Goal: Find specific page/section: Find specific page/section

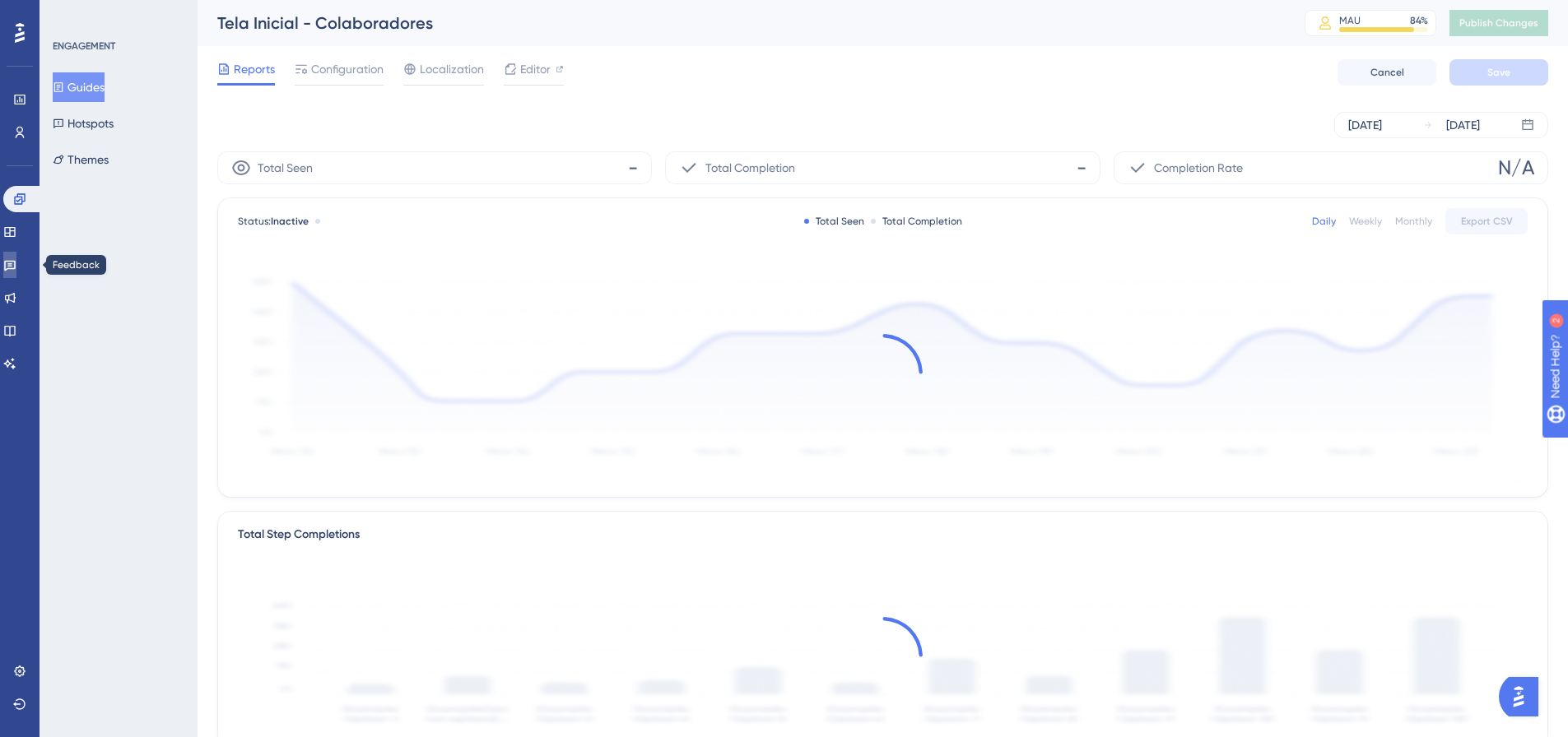
click at [16, 259] on icon at bounding box center [10, 265] width 13 height 13
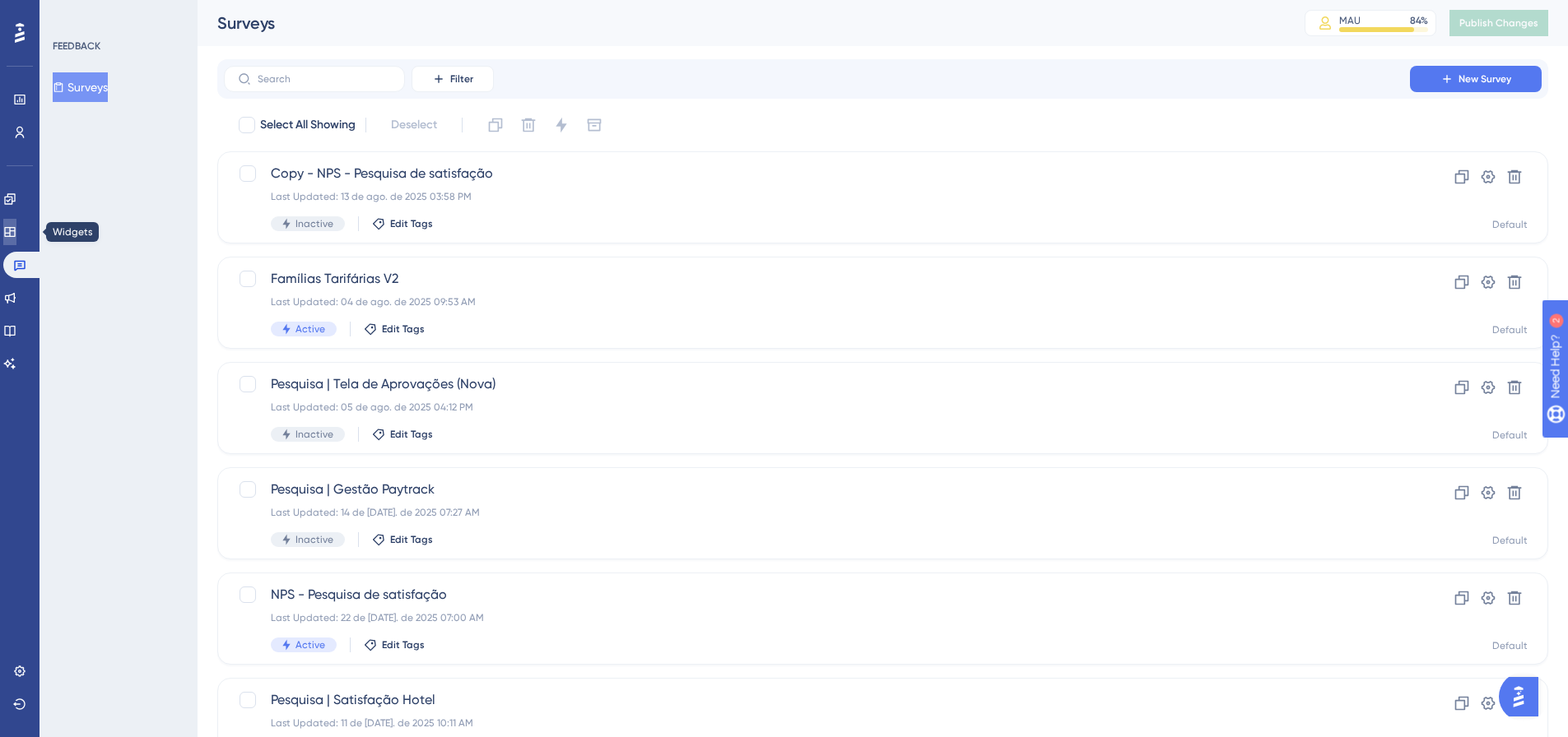
click at [13, 237] on icon at bounding box center [10, 232] width 13 height 13
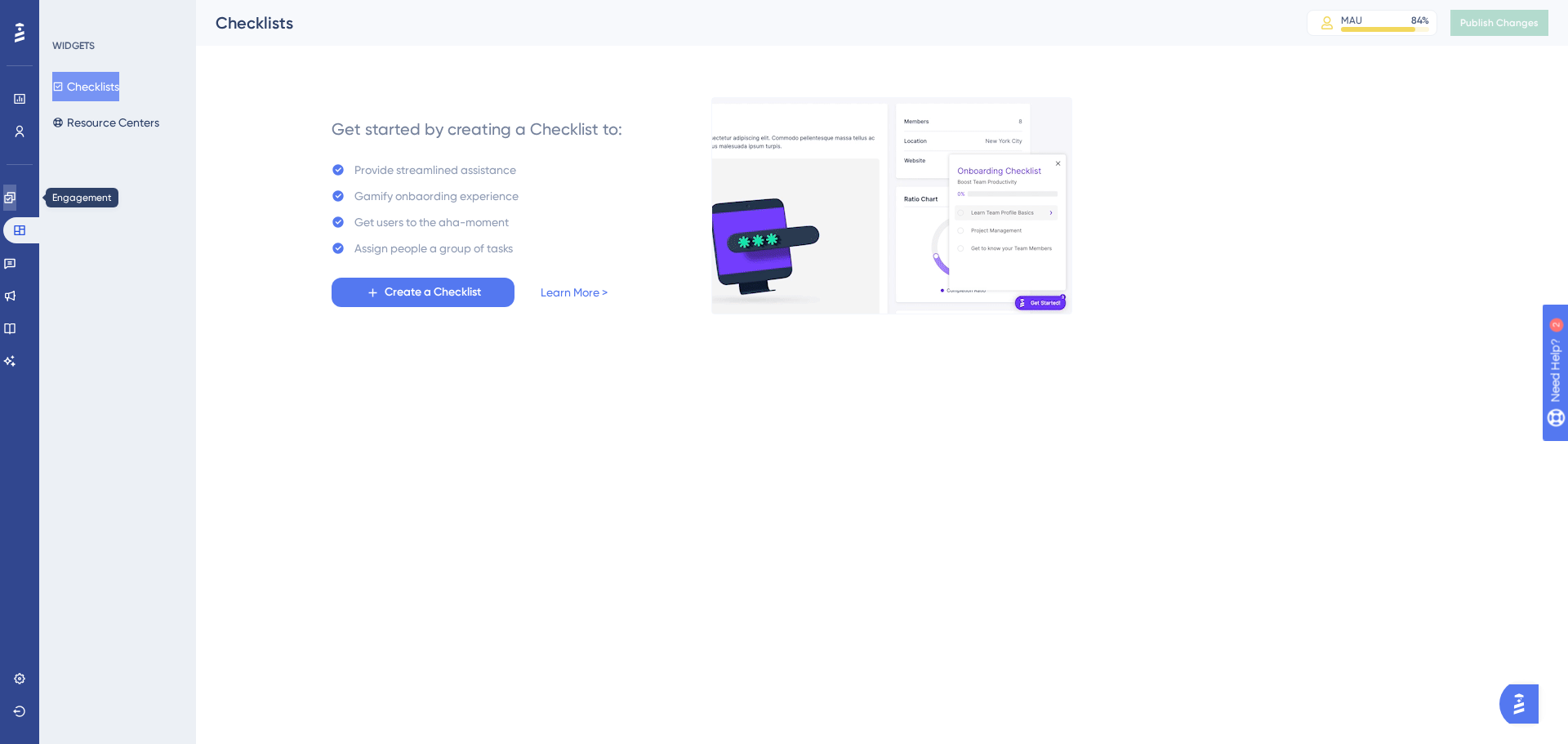
click at [10, 197] on link at bounding box center [9, 198] width 13 height 27
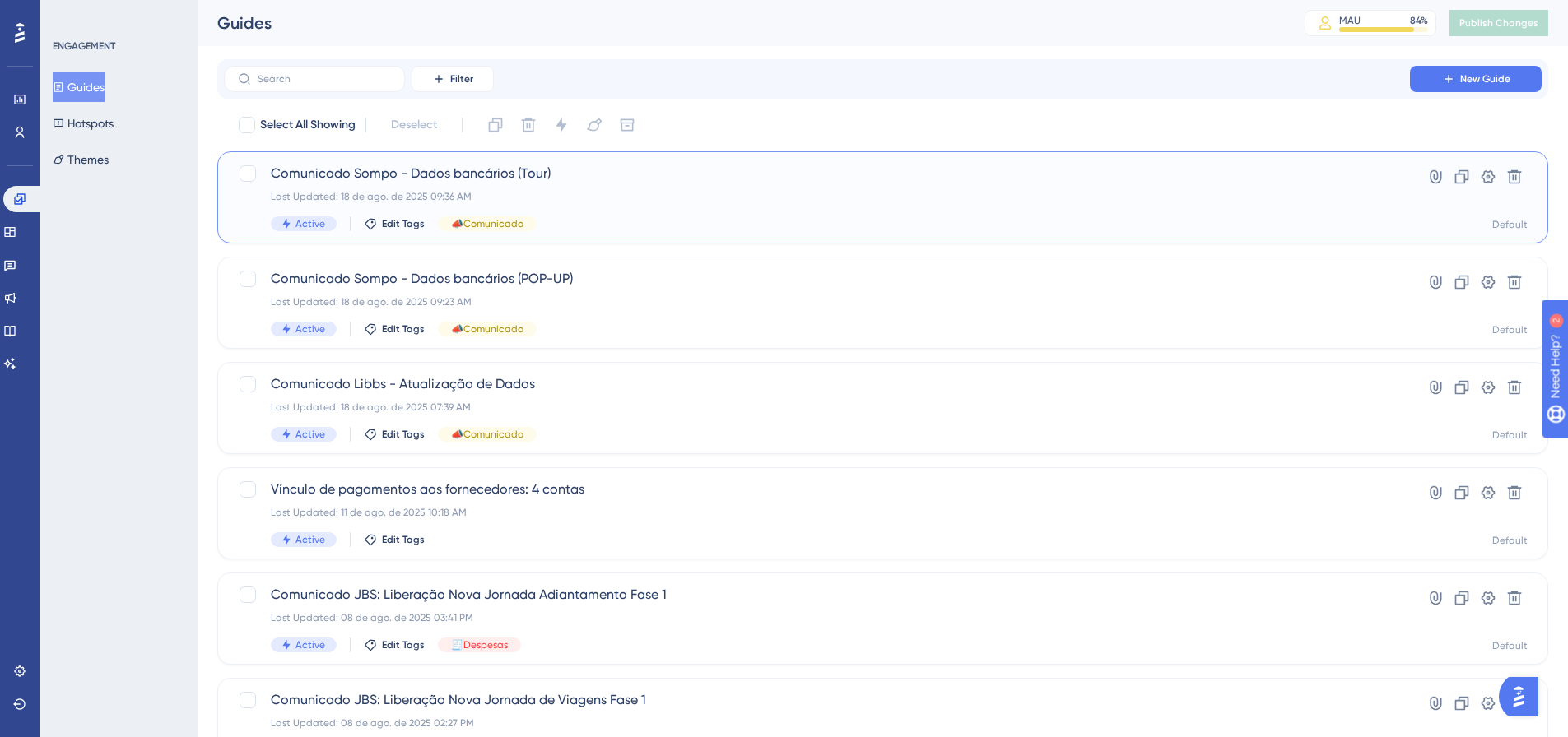
click at [694, 187] on div "Comunicado Sompo - Dados bancários (Tour) Last Updated: 18 de ago. de 2025 09:3…" at bounding box center [817, 197] width 1092 height 68
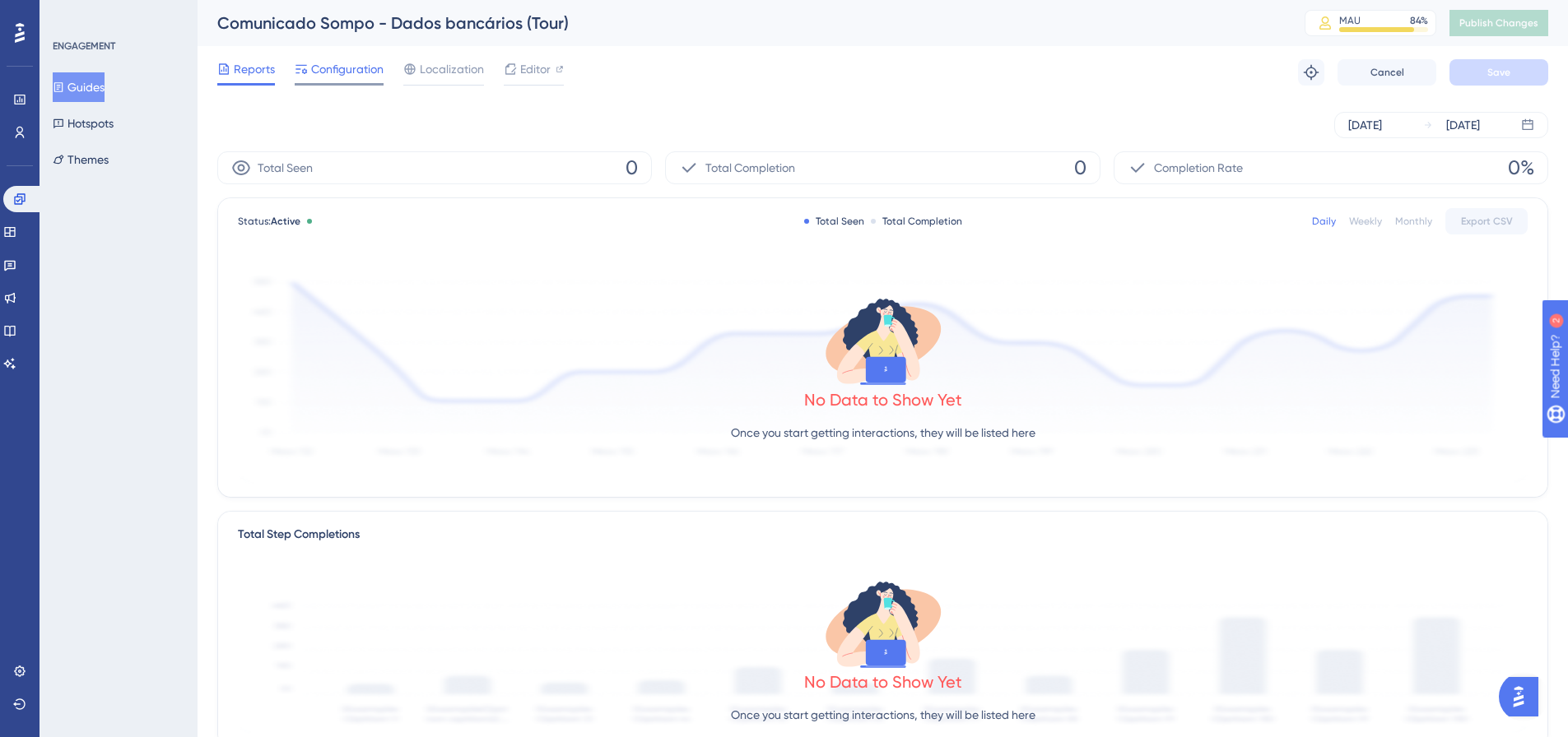
click at [369, 74] on span "Configuration" at bounding box center [347, 69] width 73 height 20
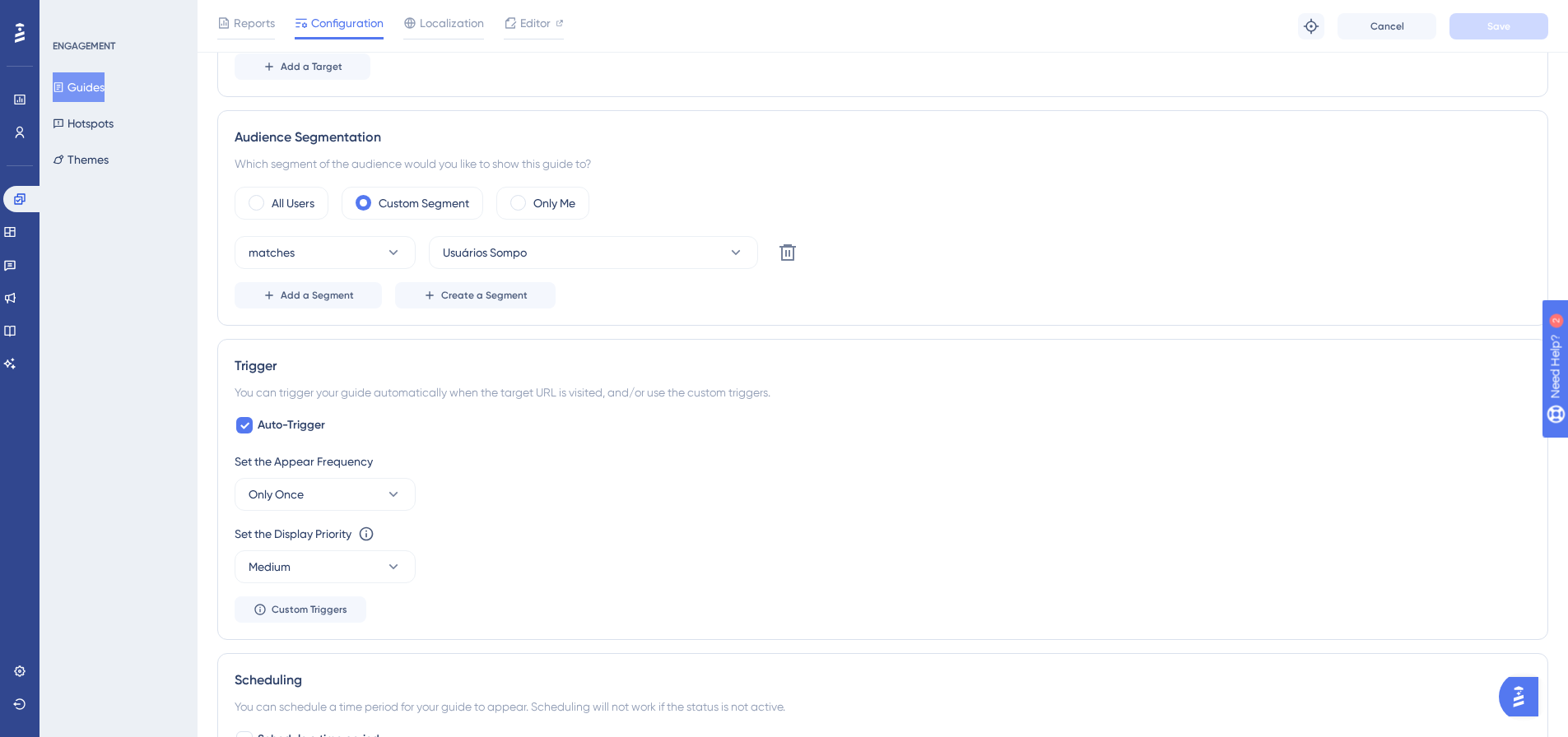
scroll to position [363, 0]
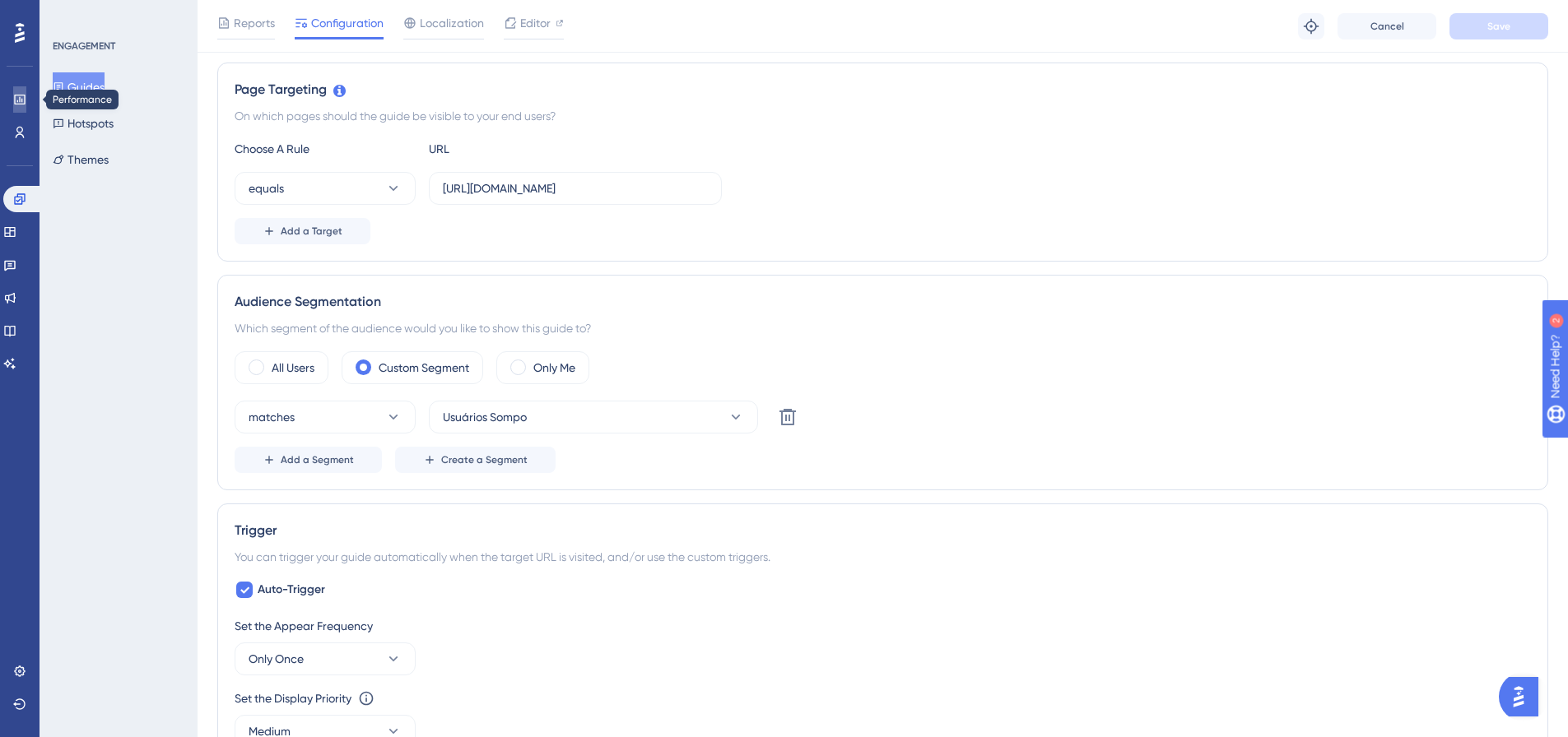
click at [21, 96] on icon at bounding box center [19, 99] width 11 height 10
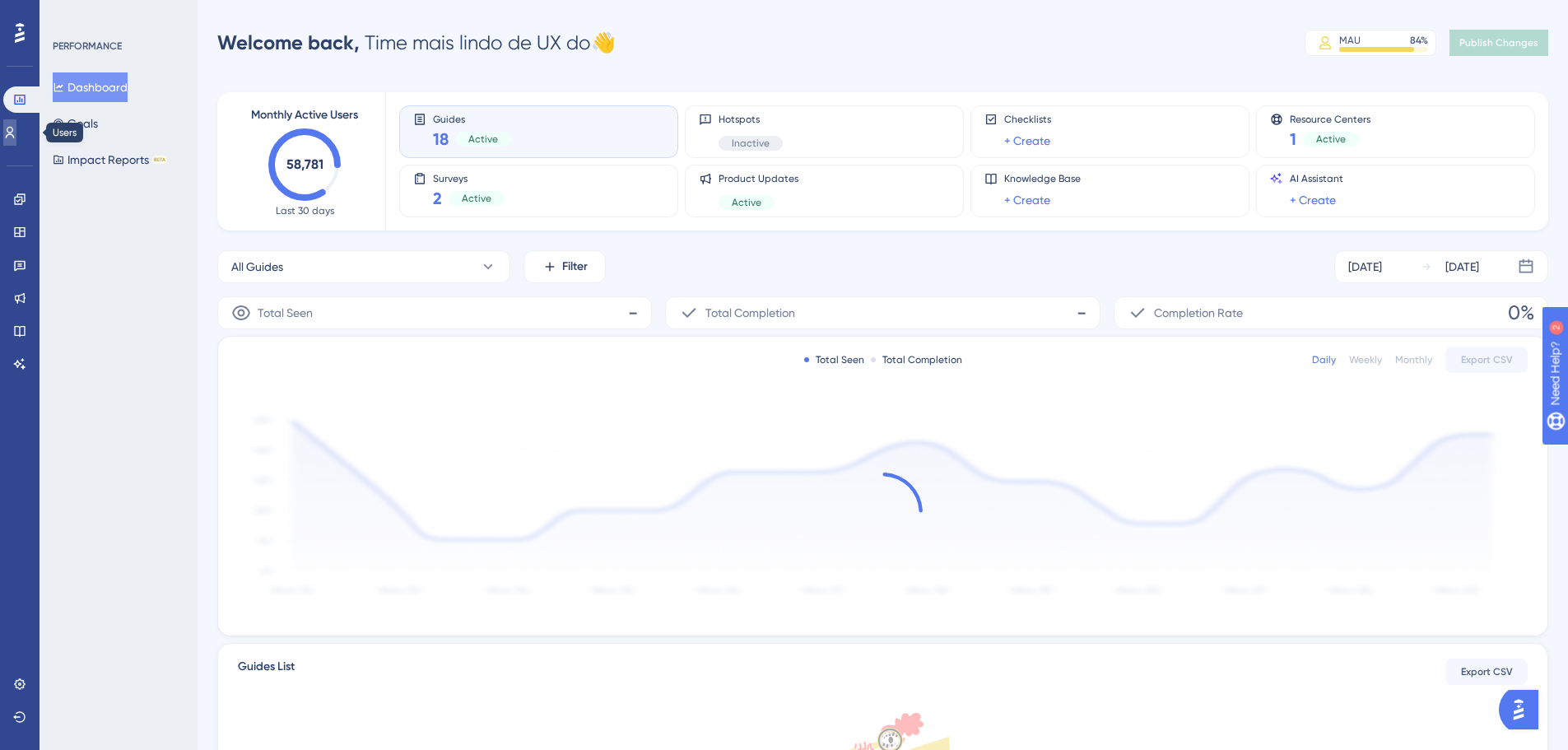
click at [16, 125] on link at bounding box center [10, 133] width 13 height 27
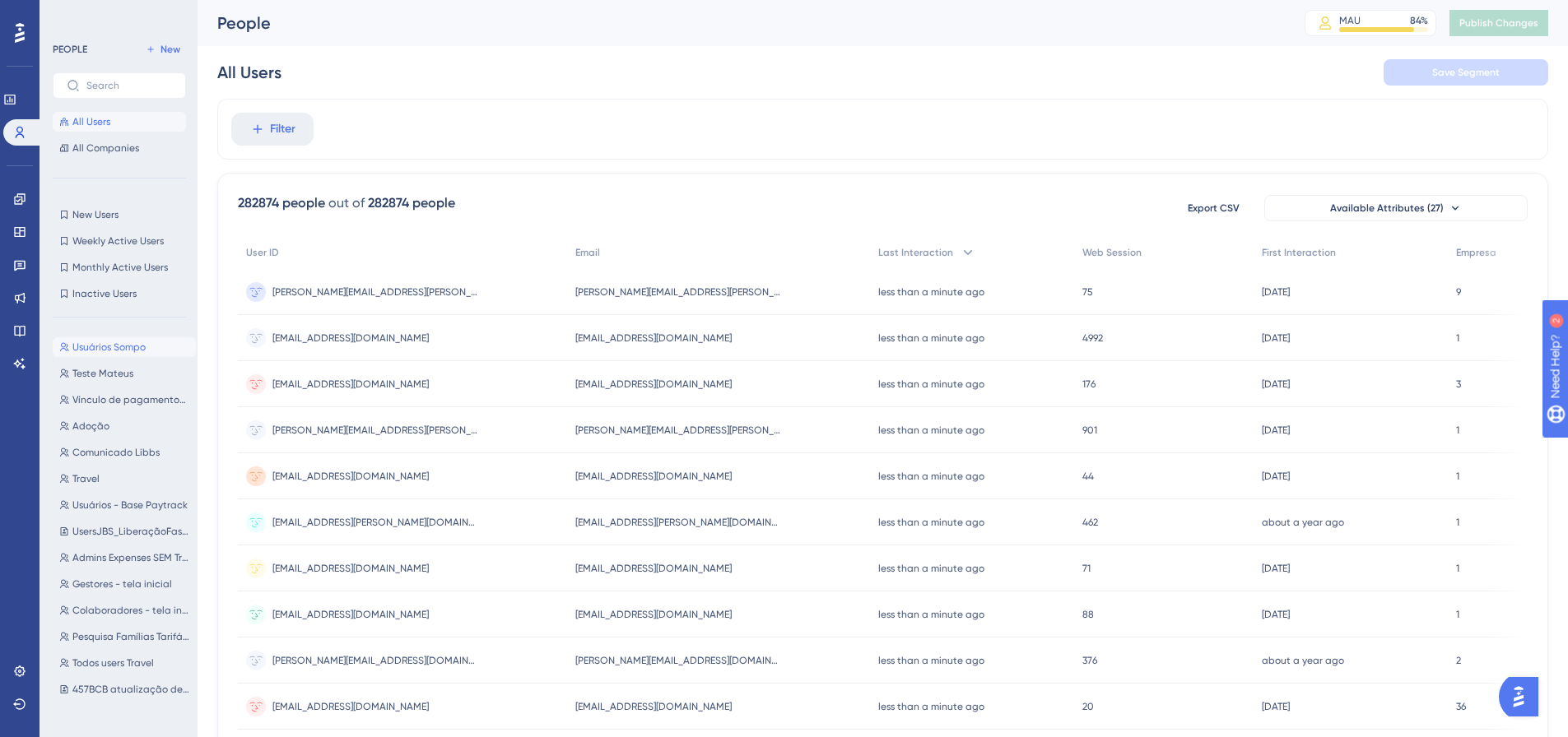
click at [103, 349] on span "Usuários Sompo" at bounding box center [109, 347] width 74 height 13
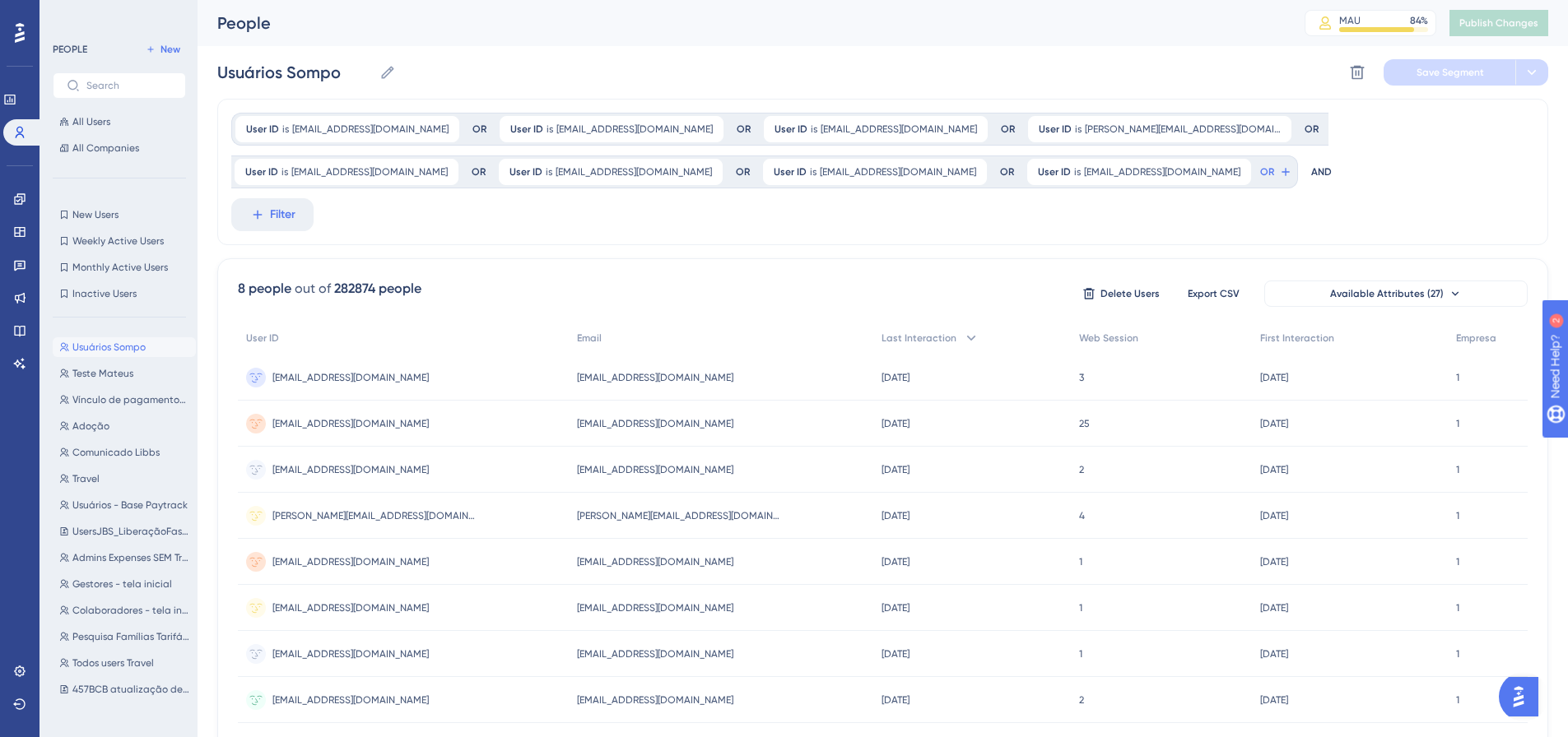
click at [1311, 170] on div "AND" at bounding box center [1321, 172] width 21 height 33
click at [266, 219] on button "Filter" at bounding box center [272, 214] width 82 height 33
type input "e"
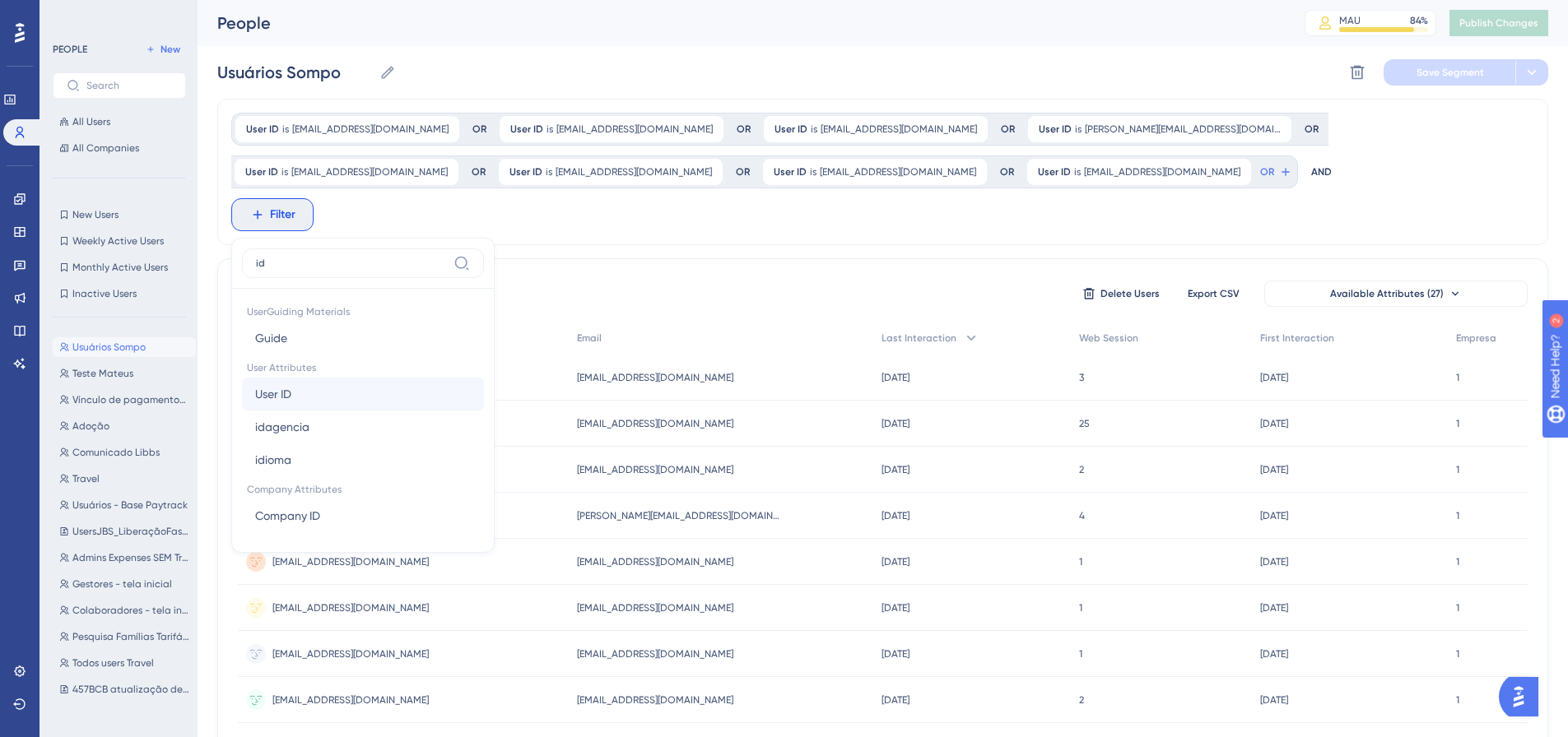
type input "id"
click at [281, 395] on span "User ID" at bounding box center [273, 394] width 36 height 20
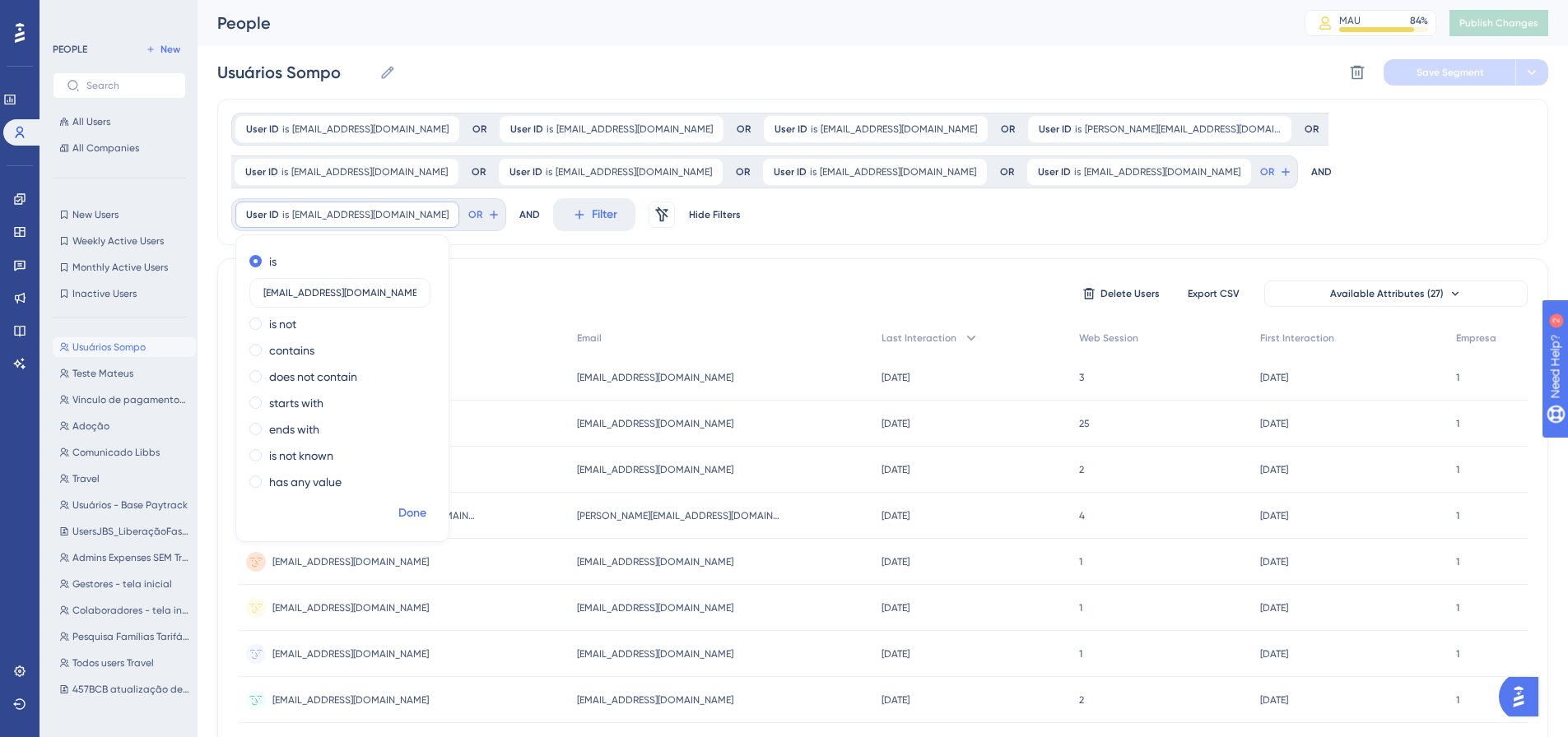
type input "[EMAIL_ADDRESS][DOMAIN_NAME]"
click at [418, 509] on span "Done" at bounding box center [412, 513] width 28 height 20
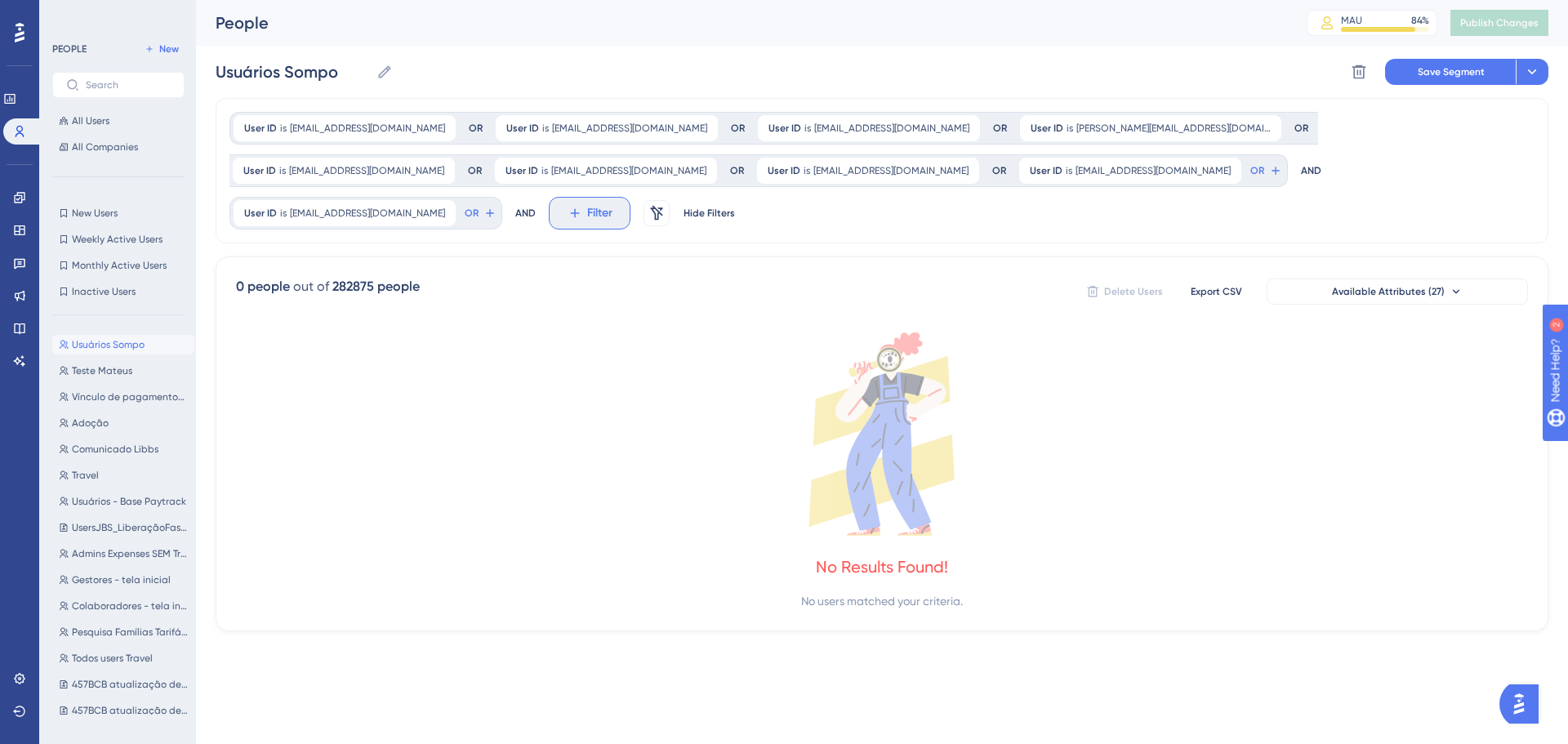
click at [588, 218] on span "Filter" at bounding box center [600, 213] width 26 height 20
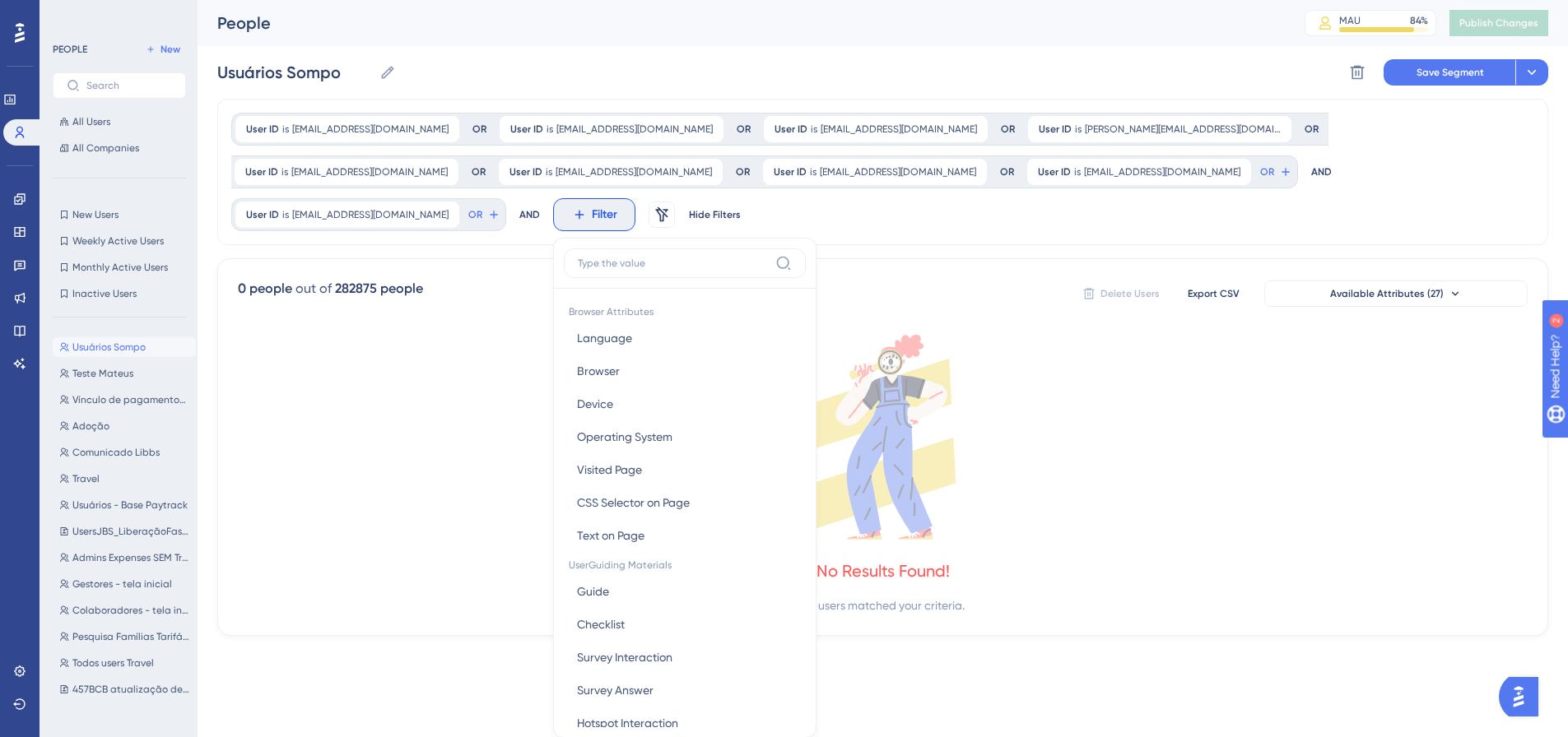
scroll to position [115, 0]
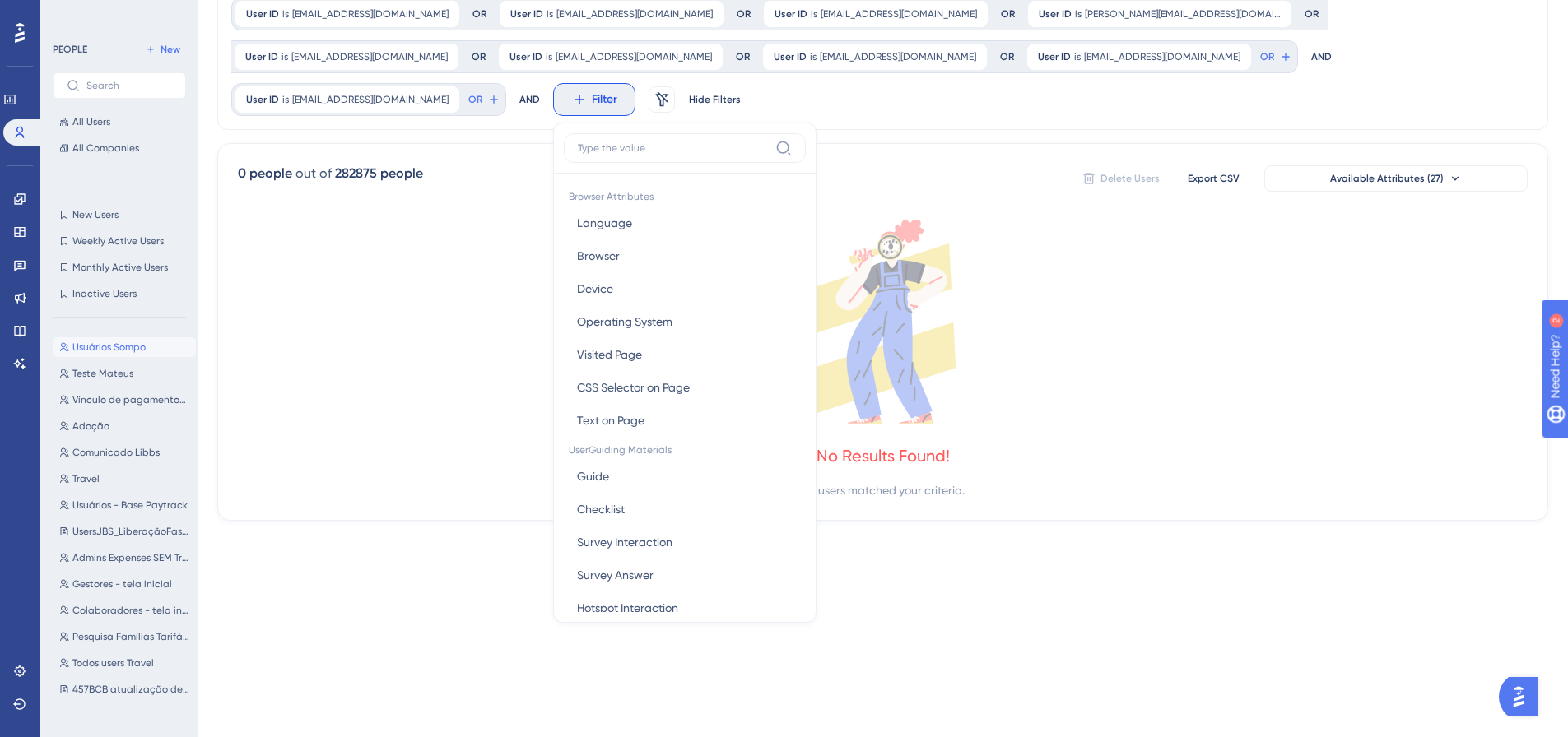
click at [450, 132] on div "User ID is [EMAIL_ADDRESS][DOMAIN_NAME] [EMAIL_ADDRESS][DOMAIN_NAME] Remove OR …" at bounding box center [882, 252] width 1331 height 537
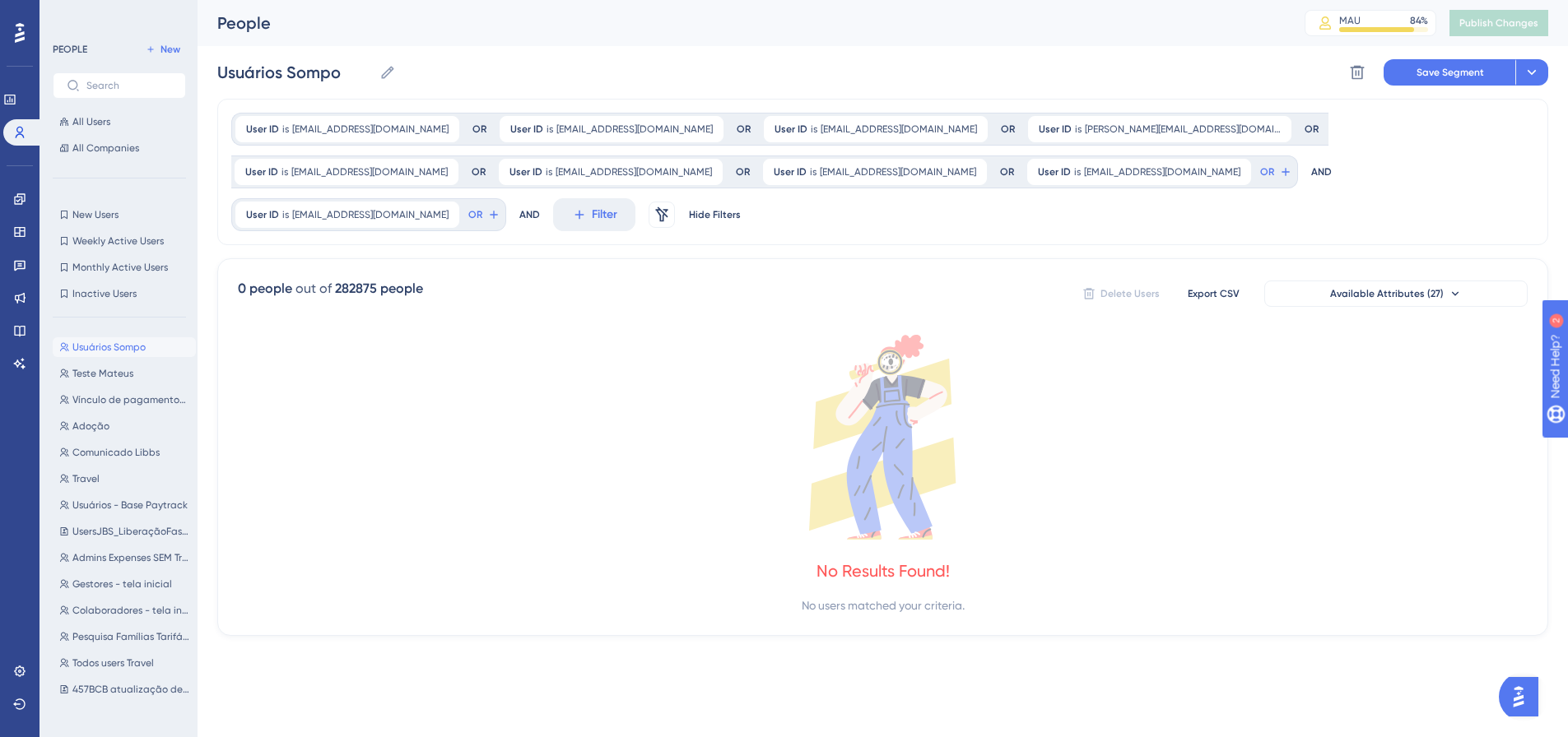
scroll to position [0, 0]
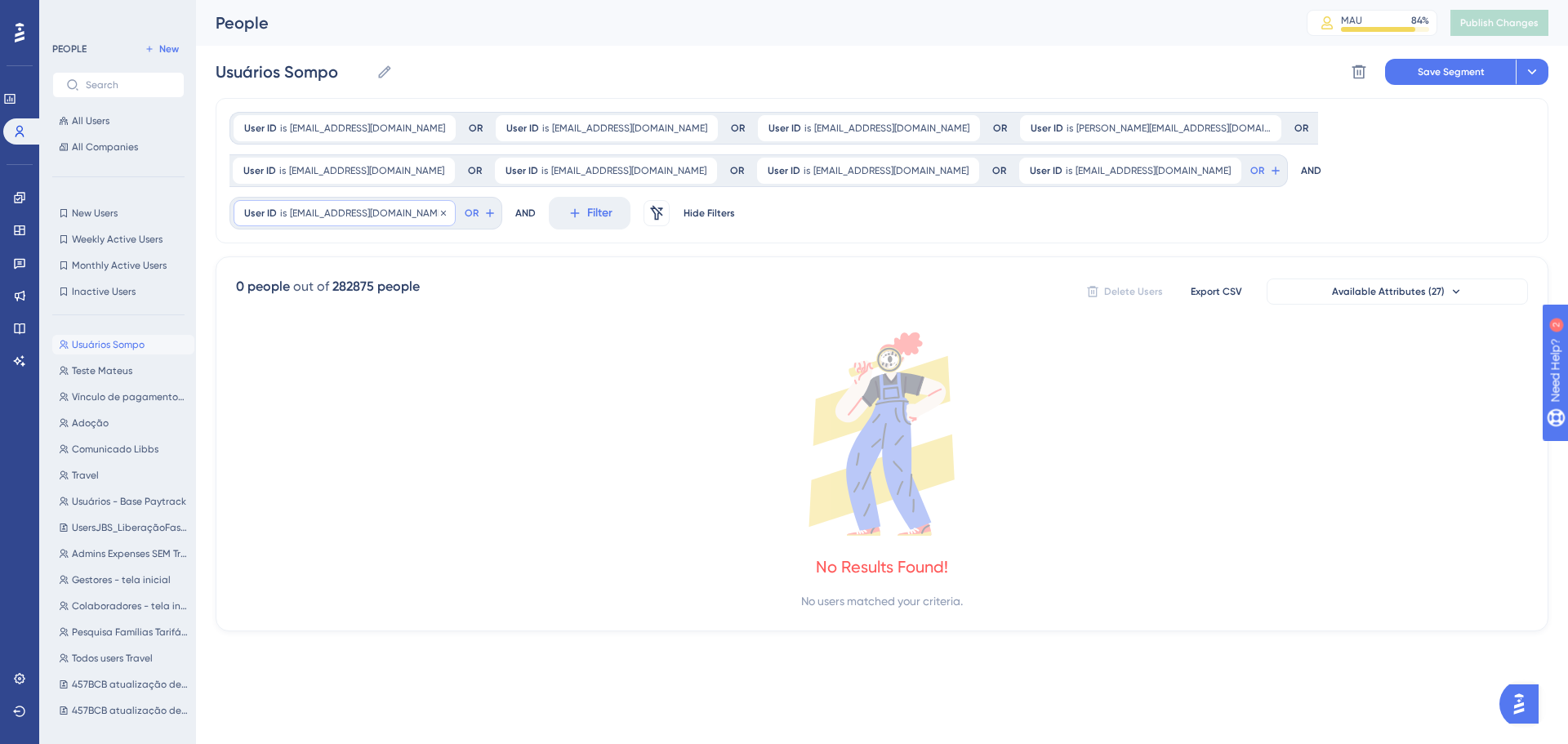
click at [374, 217] on span "[EMAIL_ADDRESS][DOMAIN_NAME]" at bounding box center [368, 214] width 156 height 13
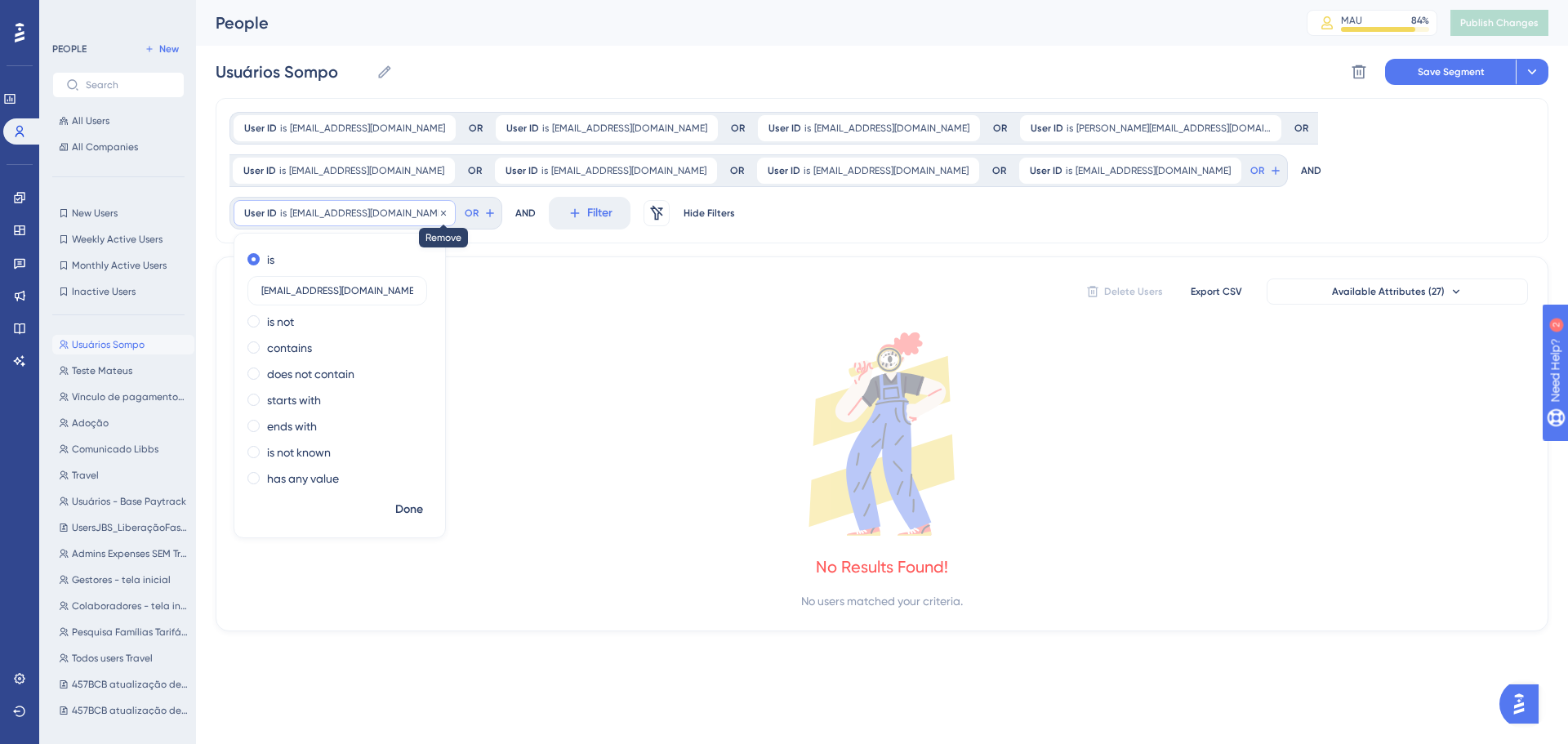
click at [441, 213] on icon at bounding box center [443, 212] width 5 height 5
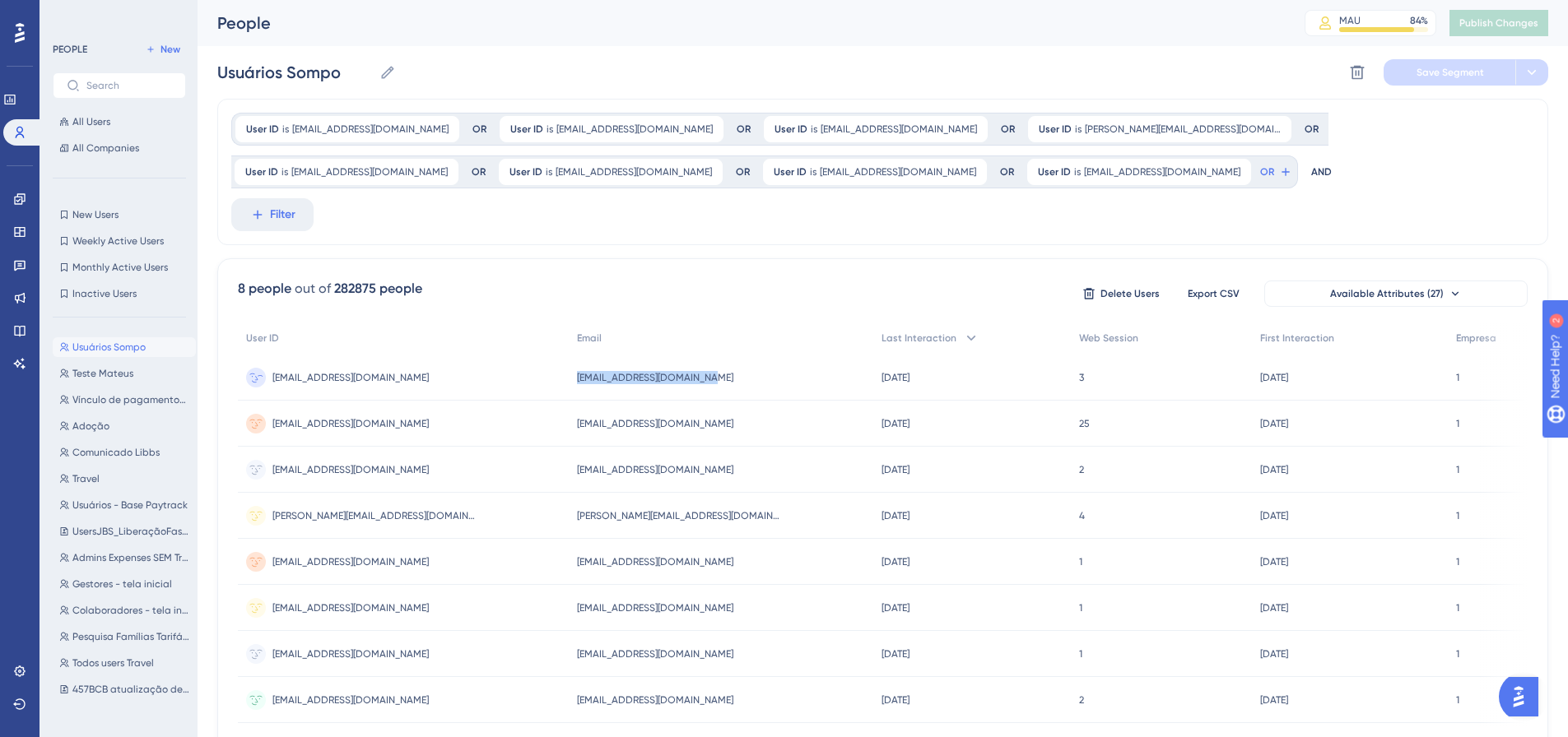
drag, startPoint x: 665, startPoint y: 375, endPoint x: 529, endPoint y: 386, distance: 136.4
click at [569, 385] on div "[EMAIL_ADDRESS][DOMAIN_NAME] [EMAIL_ADDRESS][DOMAIN_NAME]" at bounding box center [721, 378] width 304 height 46
copy span "[EMAIL_ADDRESS][DOMAIN_NAME]"
click at [98, 123] on span "All Users" at bounding box center [92, 121] width 38 height 13
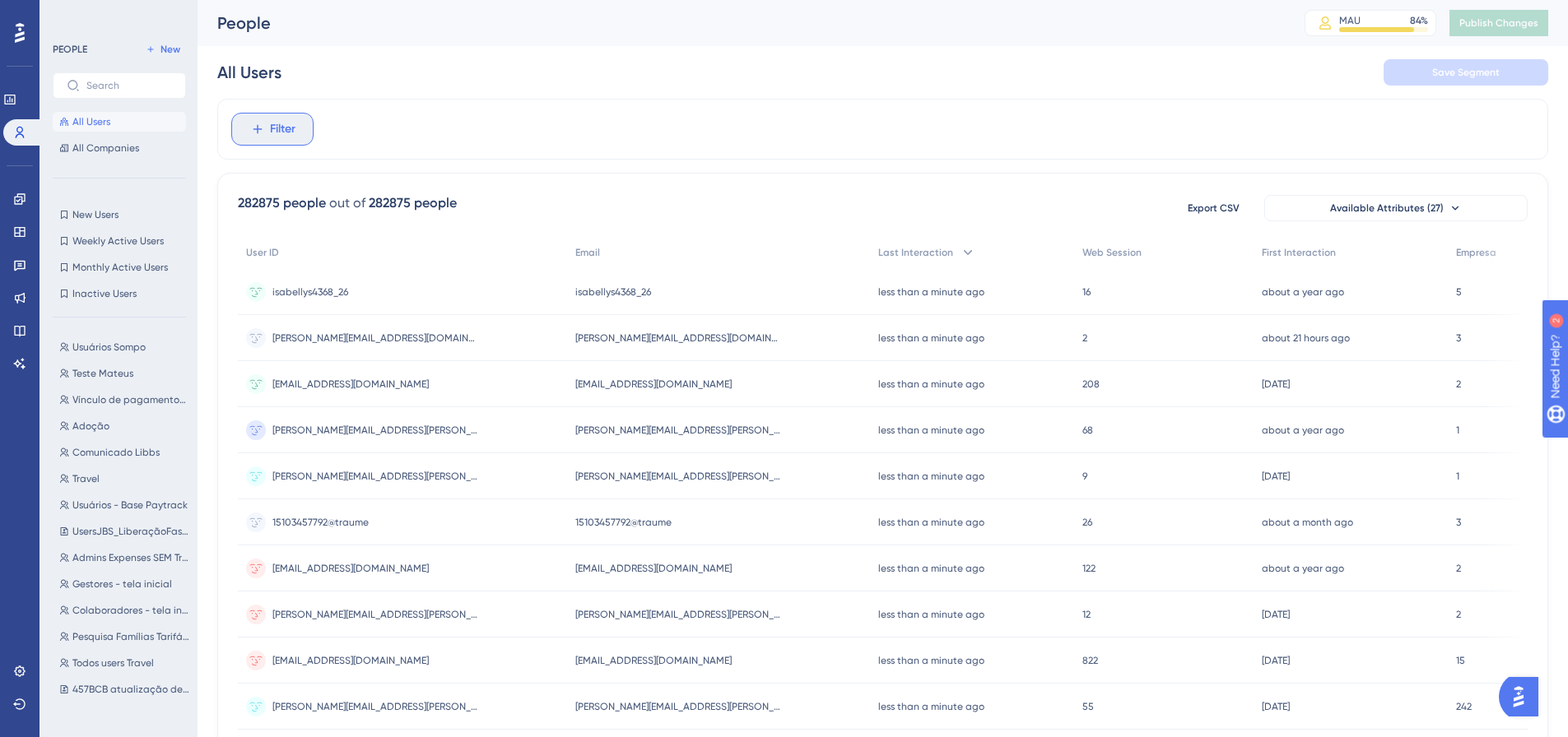
click at [286, 128] on span "Filter" at bounding box center [282, 129] width 26 height 20
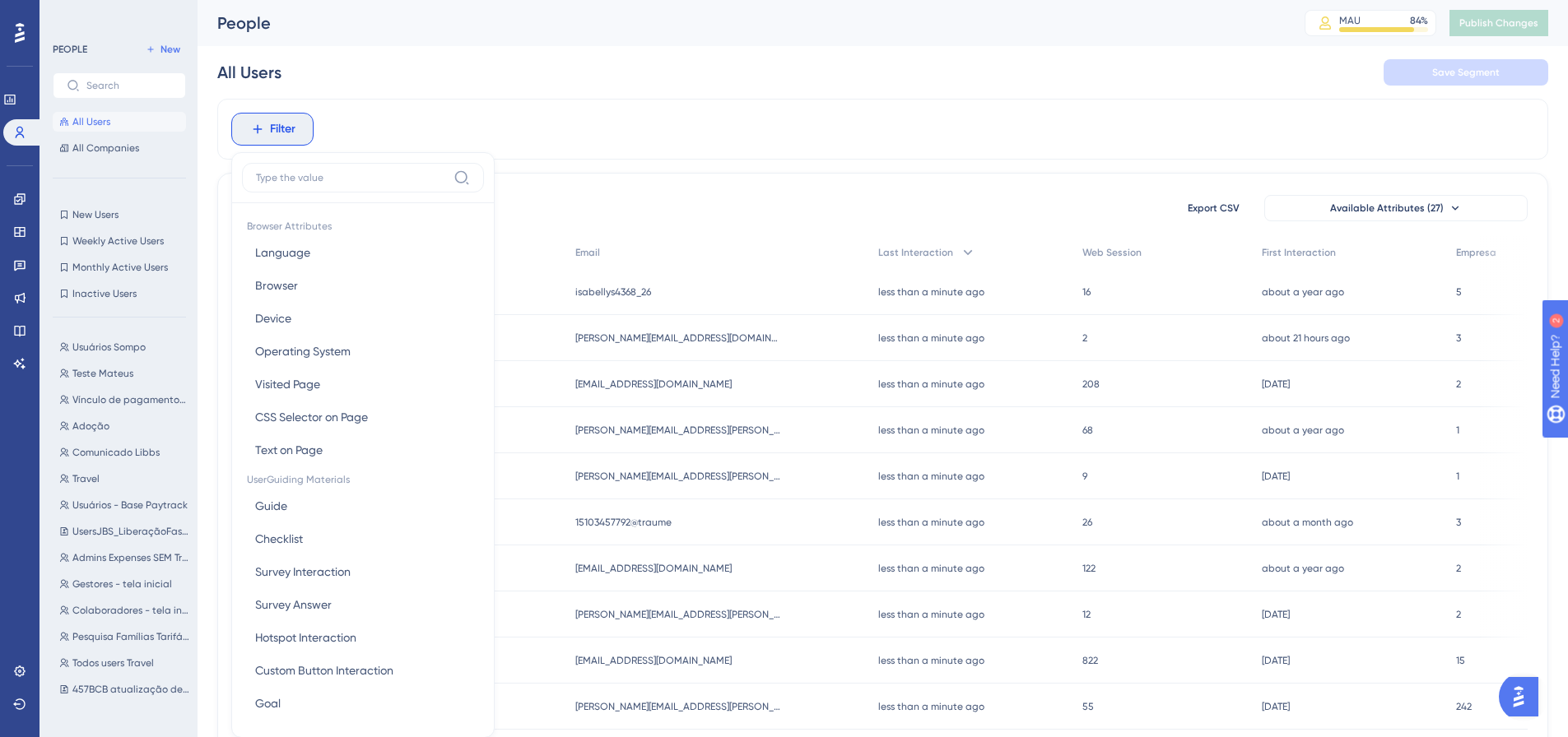
scroll to position [76, 0]
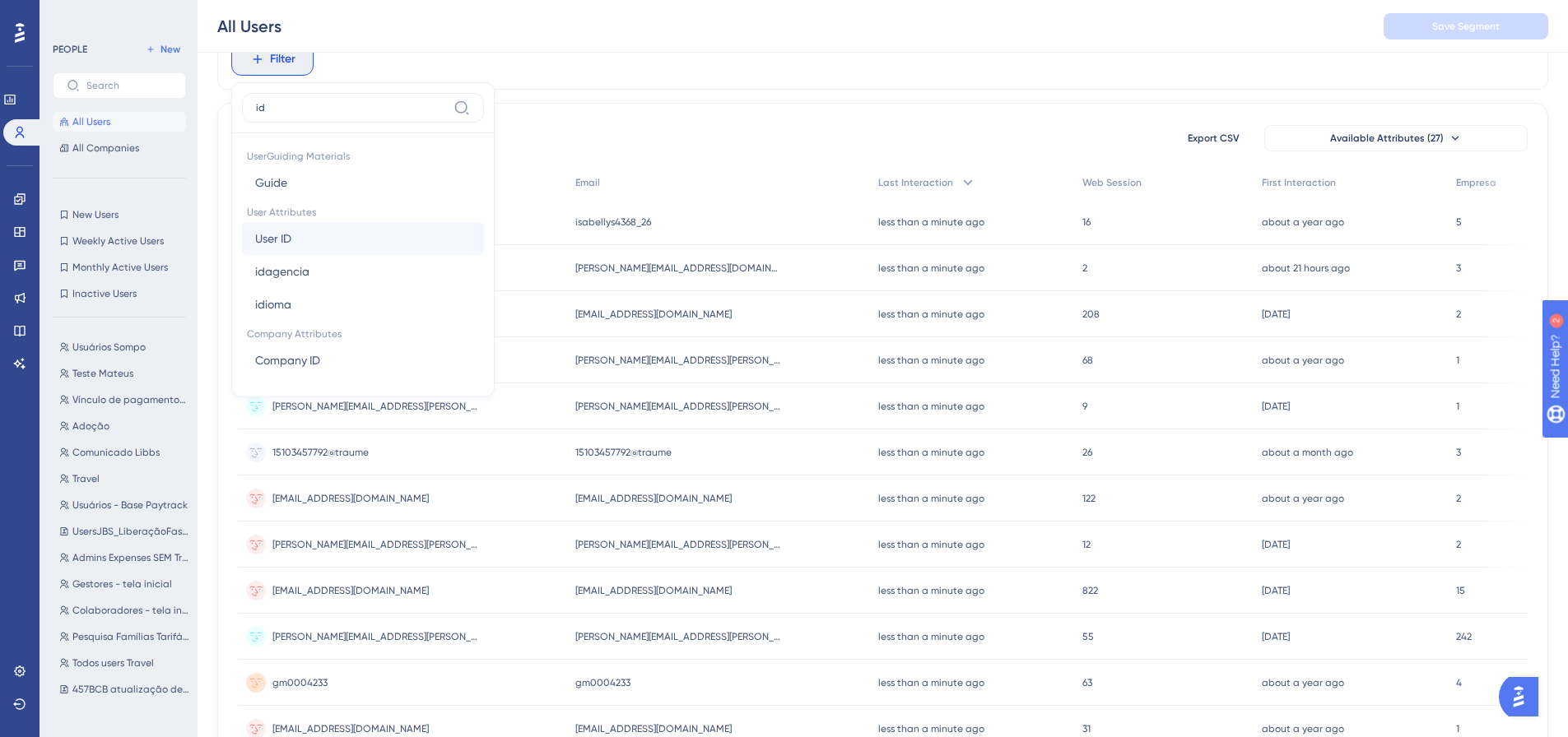
type input "id"
click at [302, 228] on button "User ID User ID" at bounding box center [362, 238] width 242 height 33
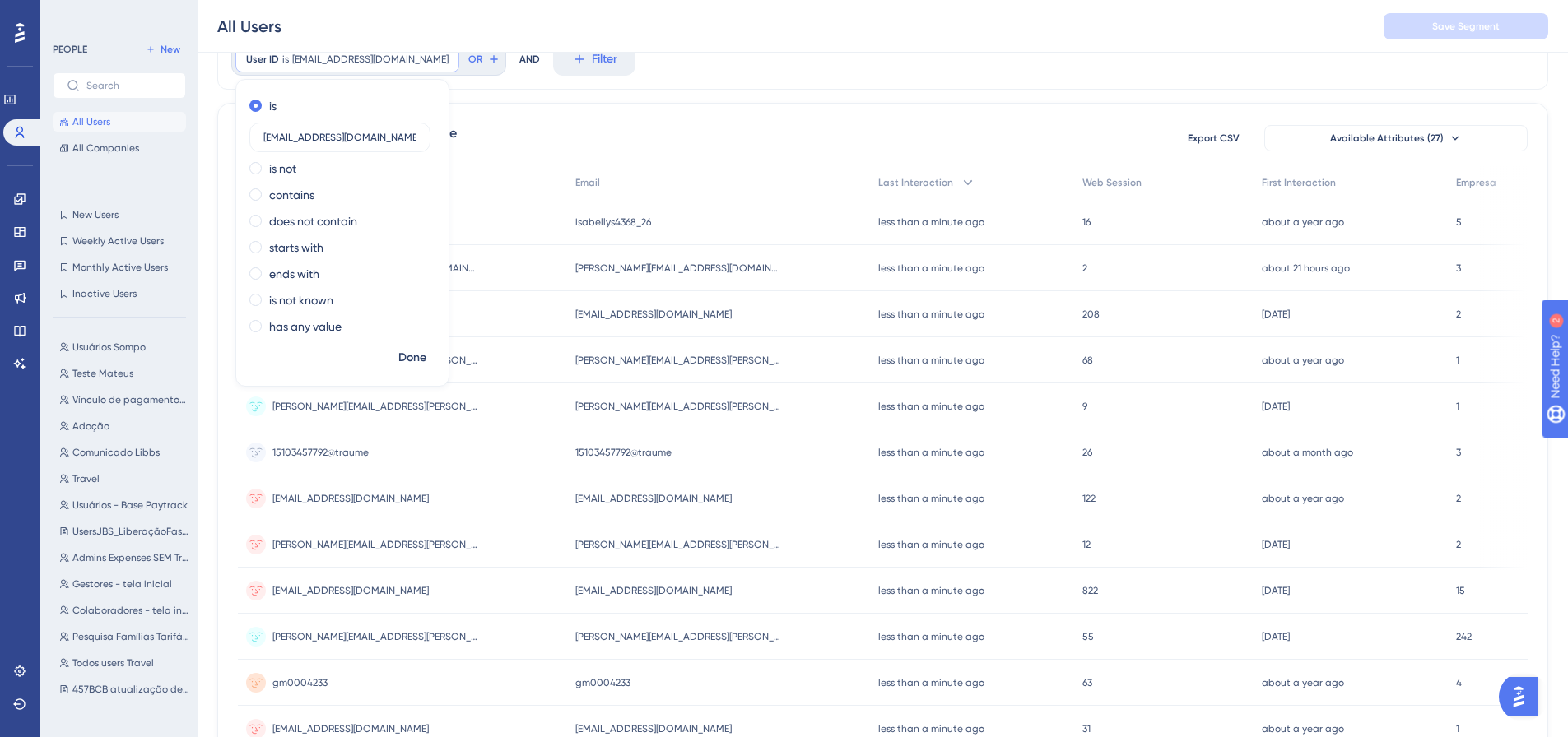
type input "[EMAIL_ADDRESS][DOMAIN_NAME]"
click at [393, 352] on button "Done" at bounding box center [412, 358] width 46 height 30
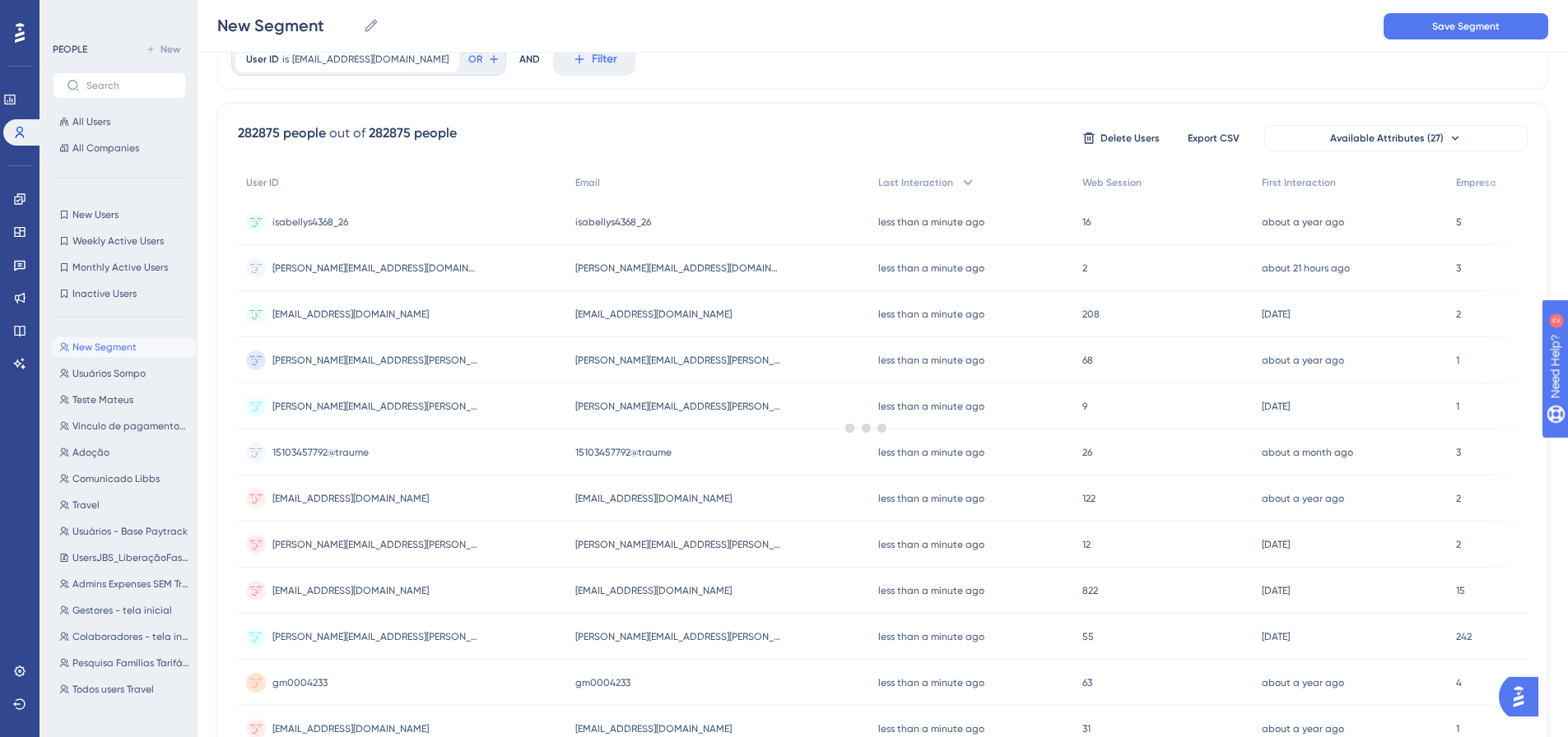
scroll to position [0, 0]
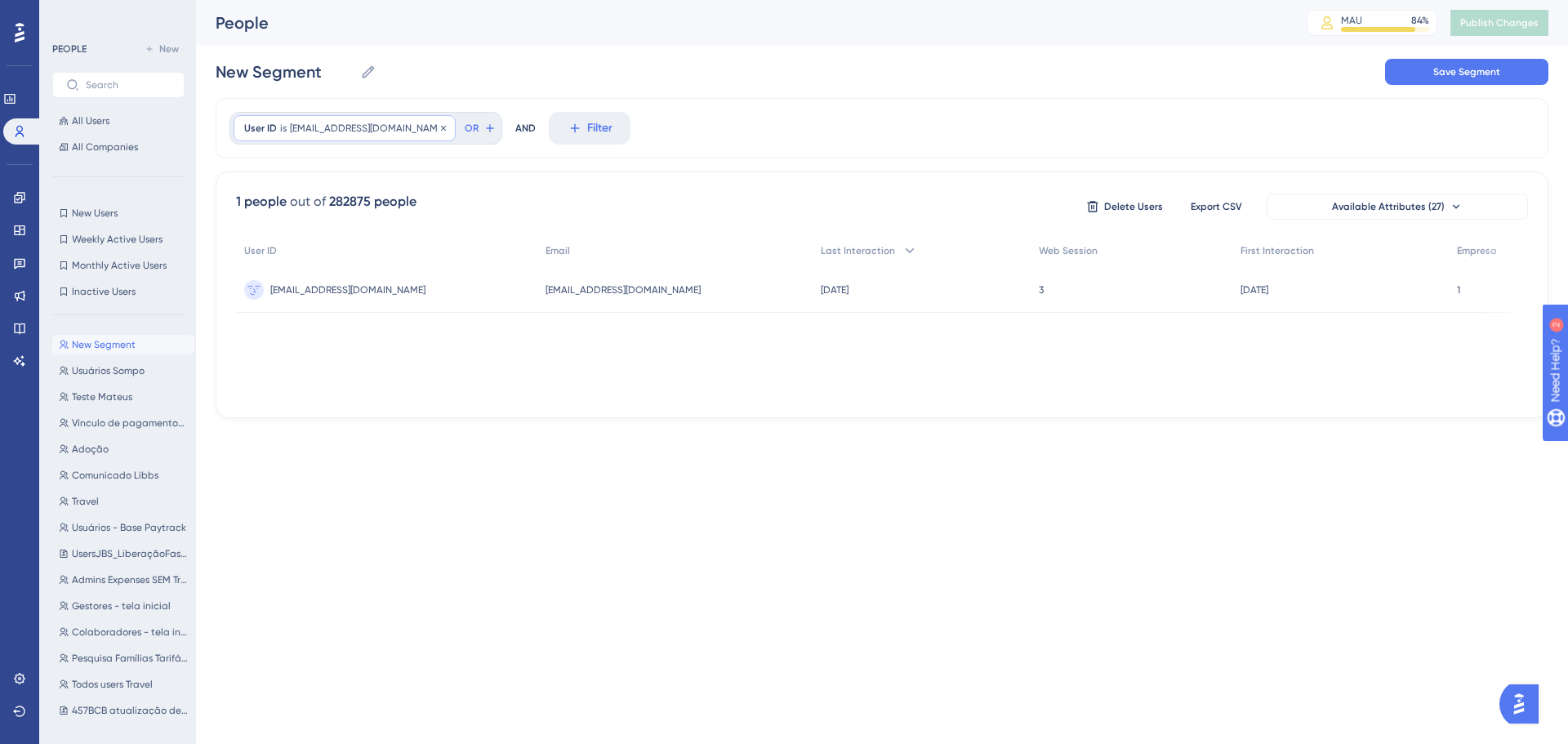
click at [378, 132] on span "[EMAIL_ADDRESS][DOMAIN_NAME]" at bounding box center [368, 128] width 156 height 13
click at [337, 205] on input "[EMAIL_ADDRESS][DOMAIN_NAME]" at bounding box center [337, 206] width 152 height 11
type input "[EMAIL_ADDRESS][DOMAIN_NAME]"
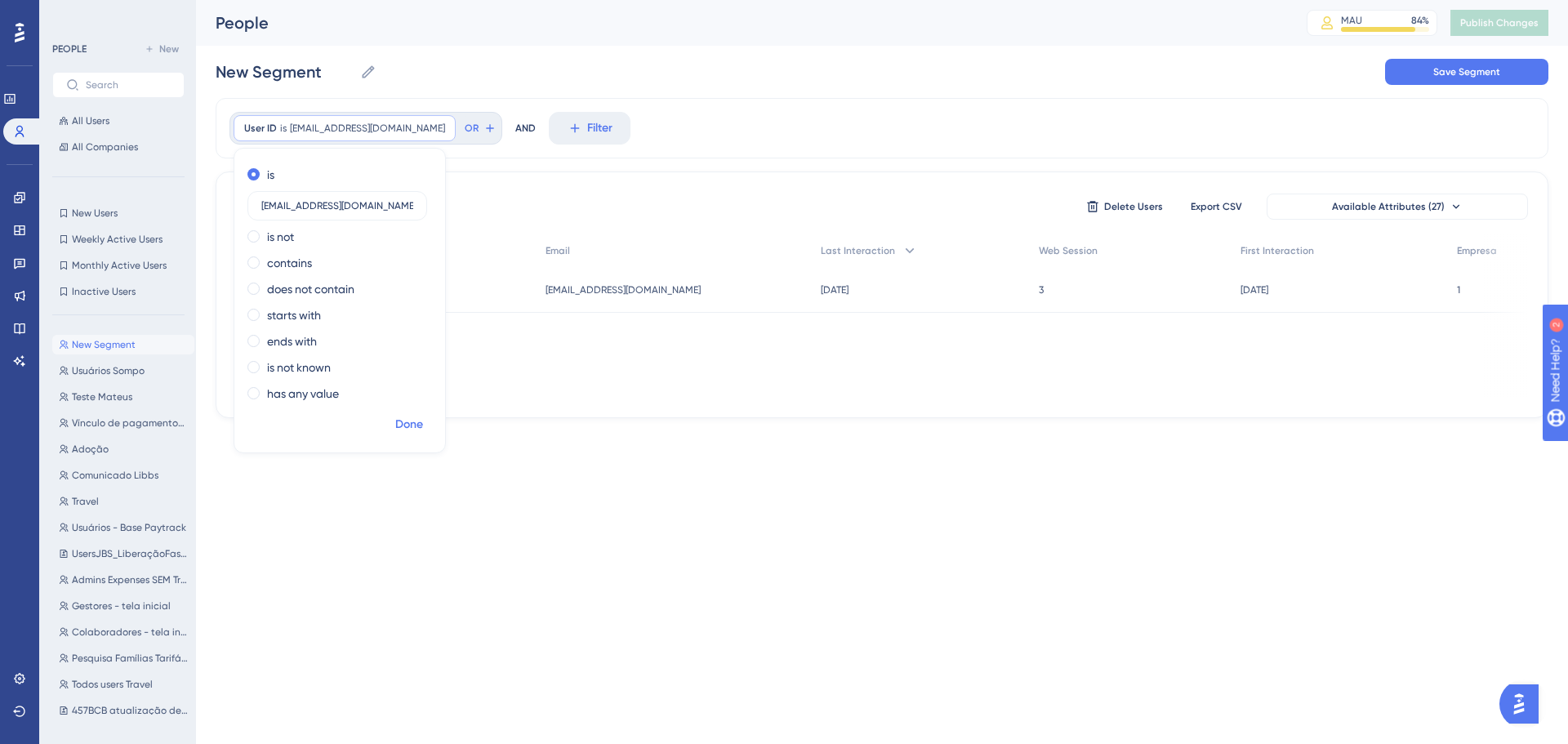
click at [404, 425] on span "Done" at bounding box center [409, 424] width 28 height 20
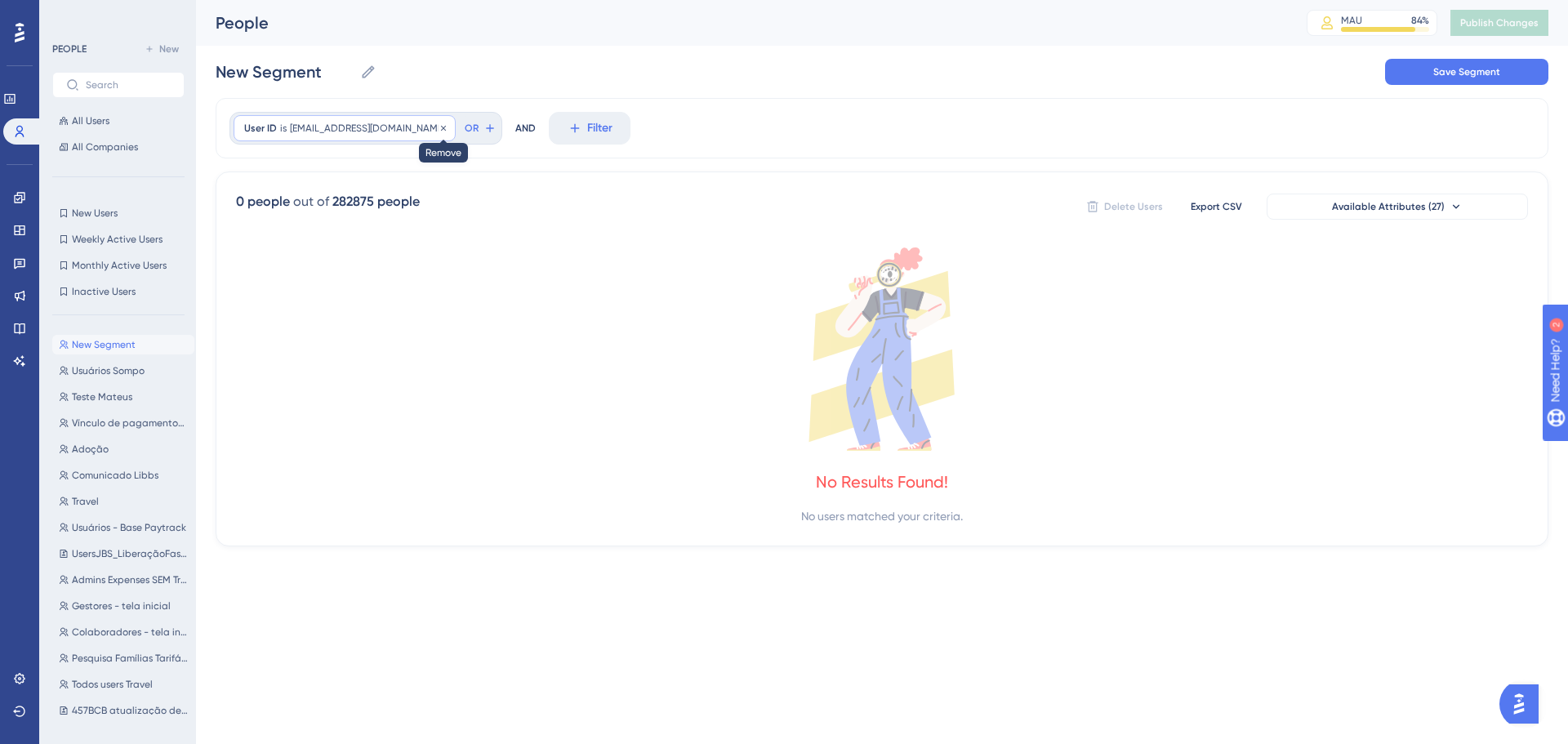
click at [439, 131] on icon at bounding box center [443, 128] width 9 height 9
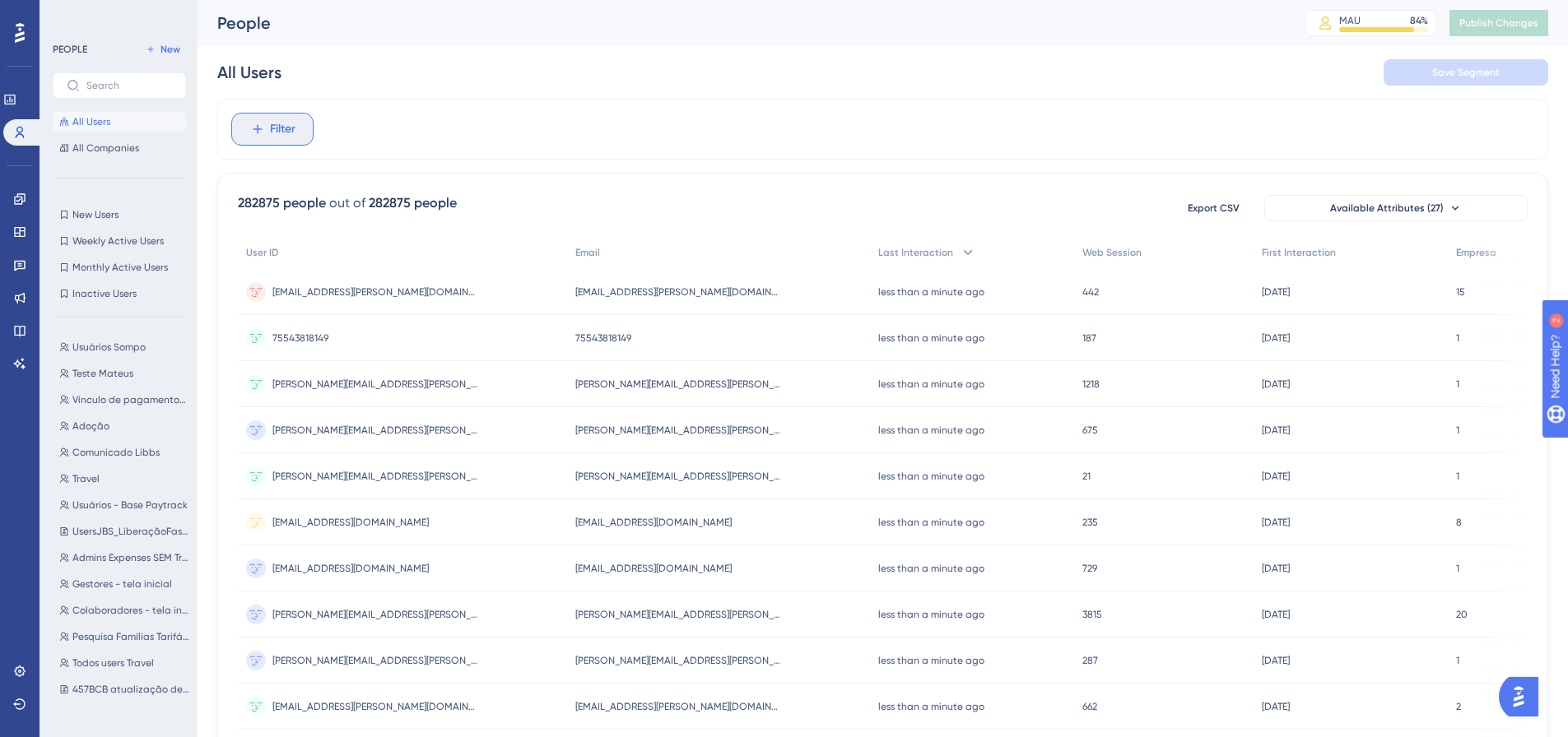
click at [262, 121] on button "Filter" at bounding box center [272, 129] width 82 height 33
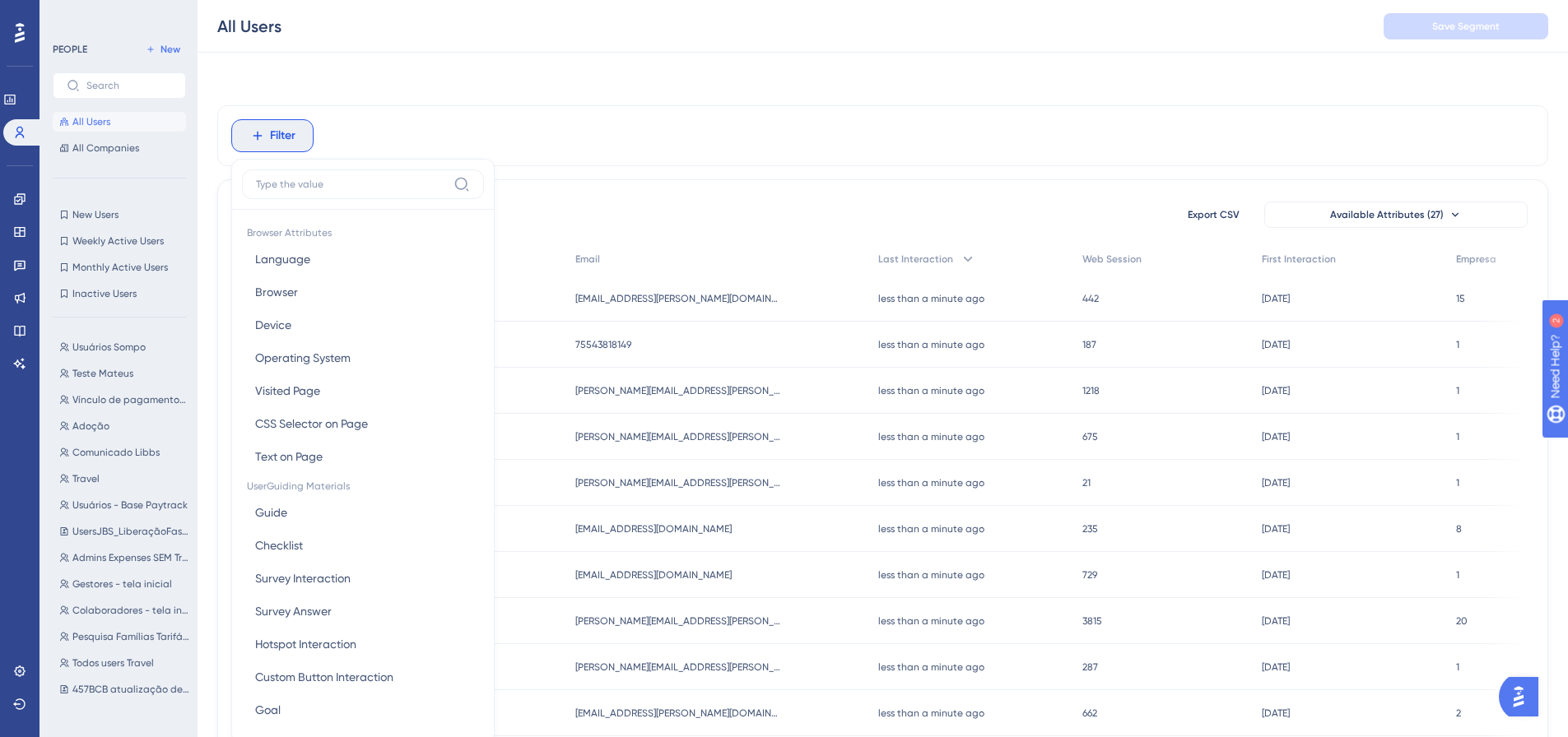
scroll to position [76, 0]
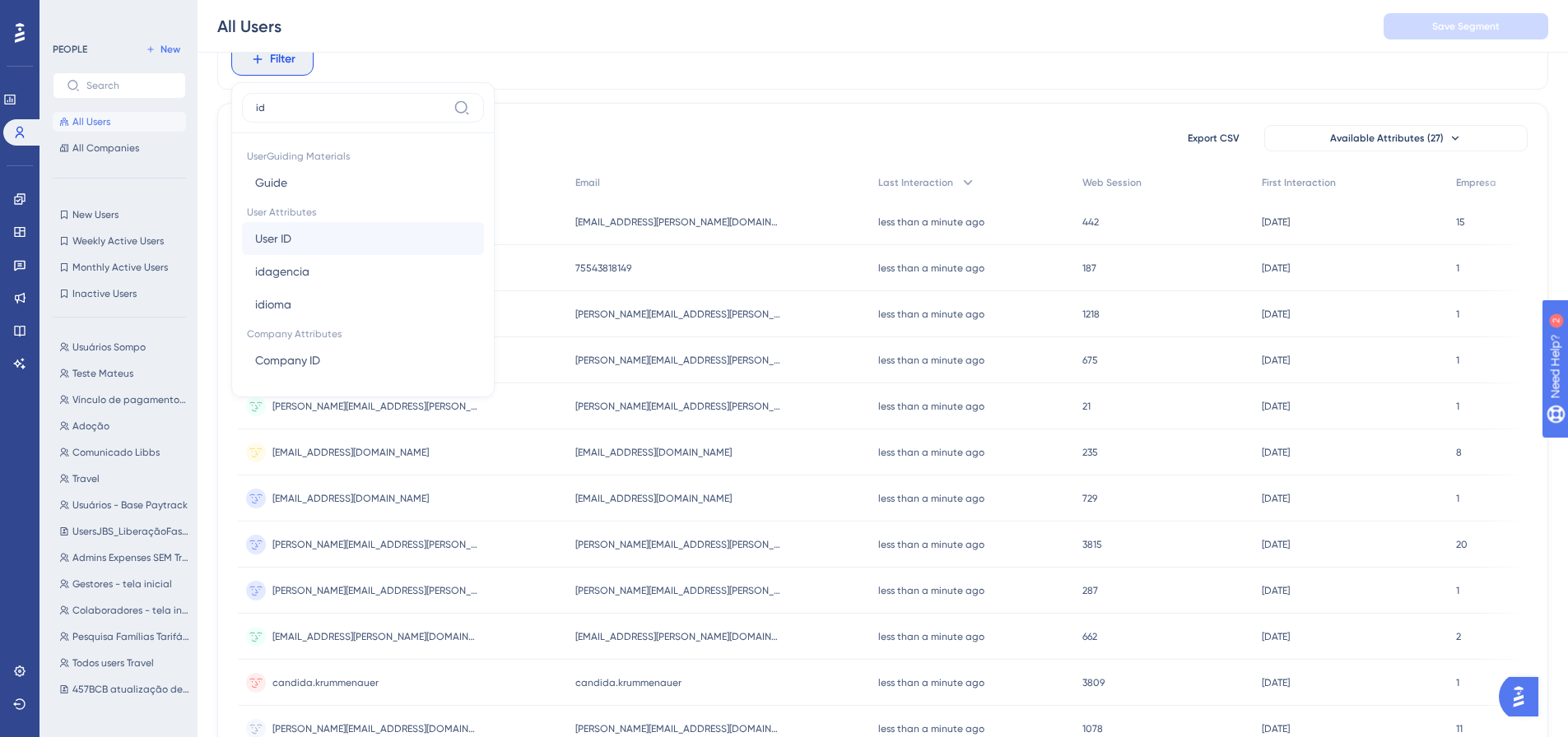
type input "id"
click at [279, 239] on span "User ID" at bounding box center [273, 238] width 36 height 20
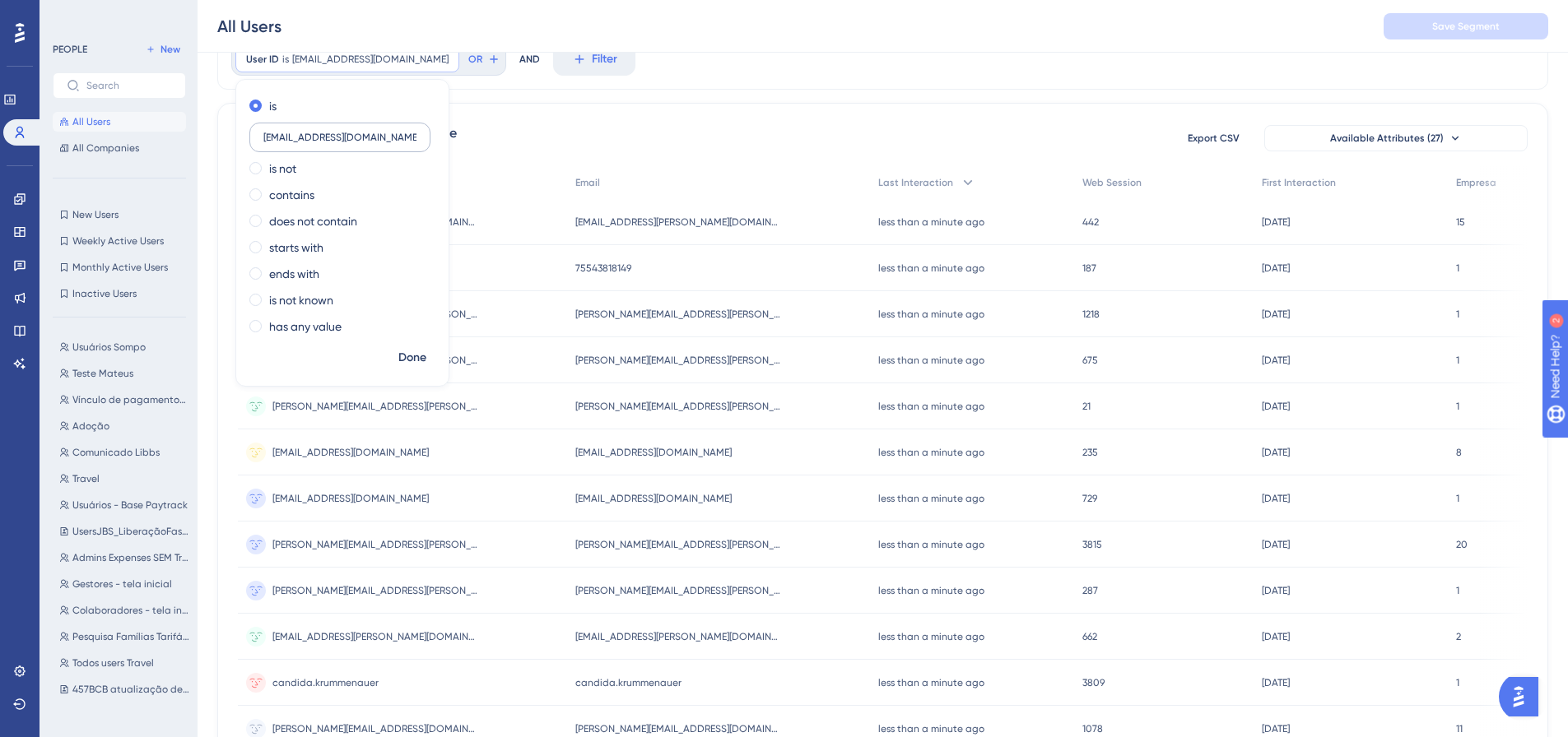
type input "[EMAIL_ADDRESS][DOMAIN_NAME]"
click at [410, 358] on span "Done" at bounding box center [412, 358] width 28 height 20
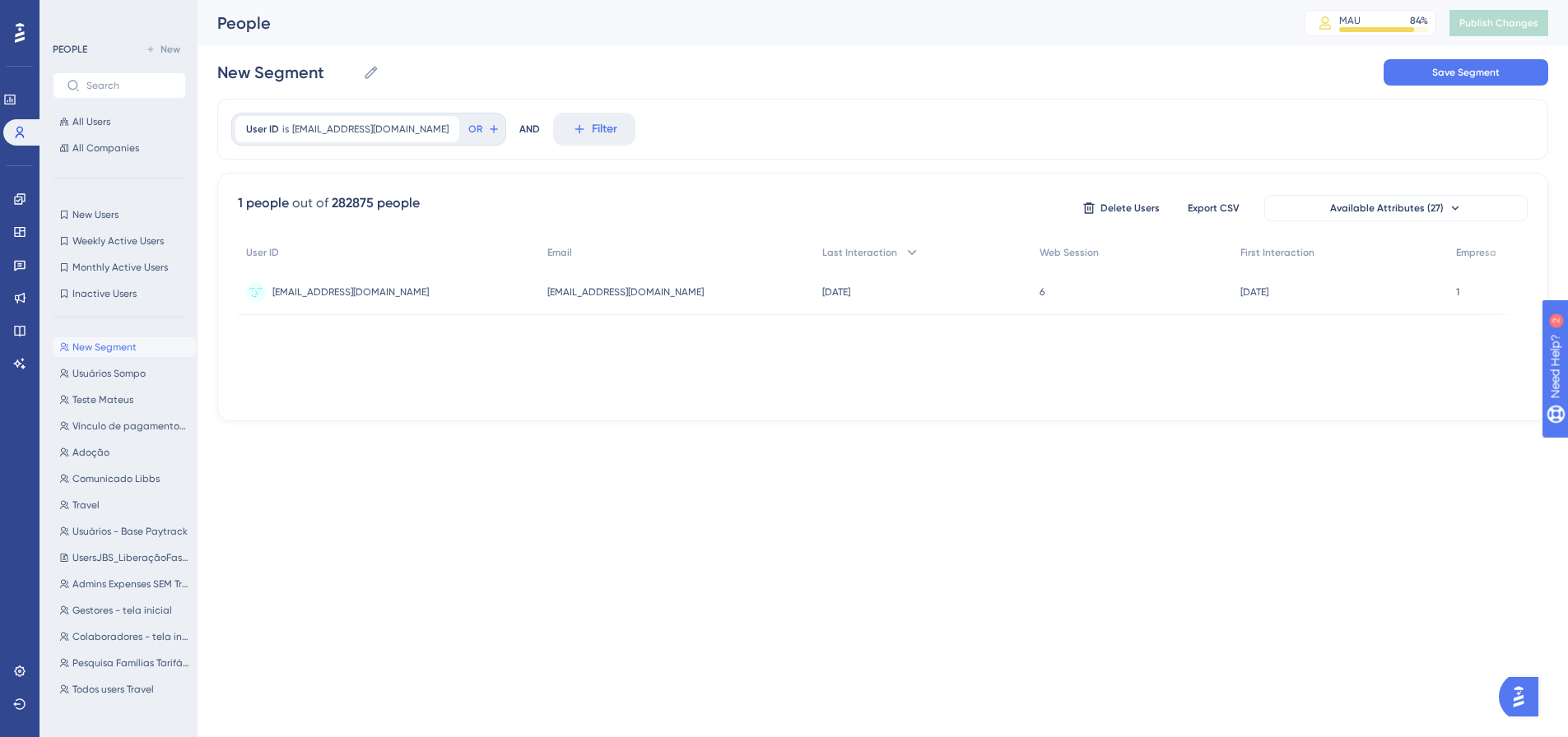
scroll to position [0, 0]
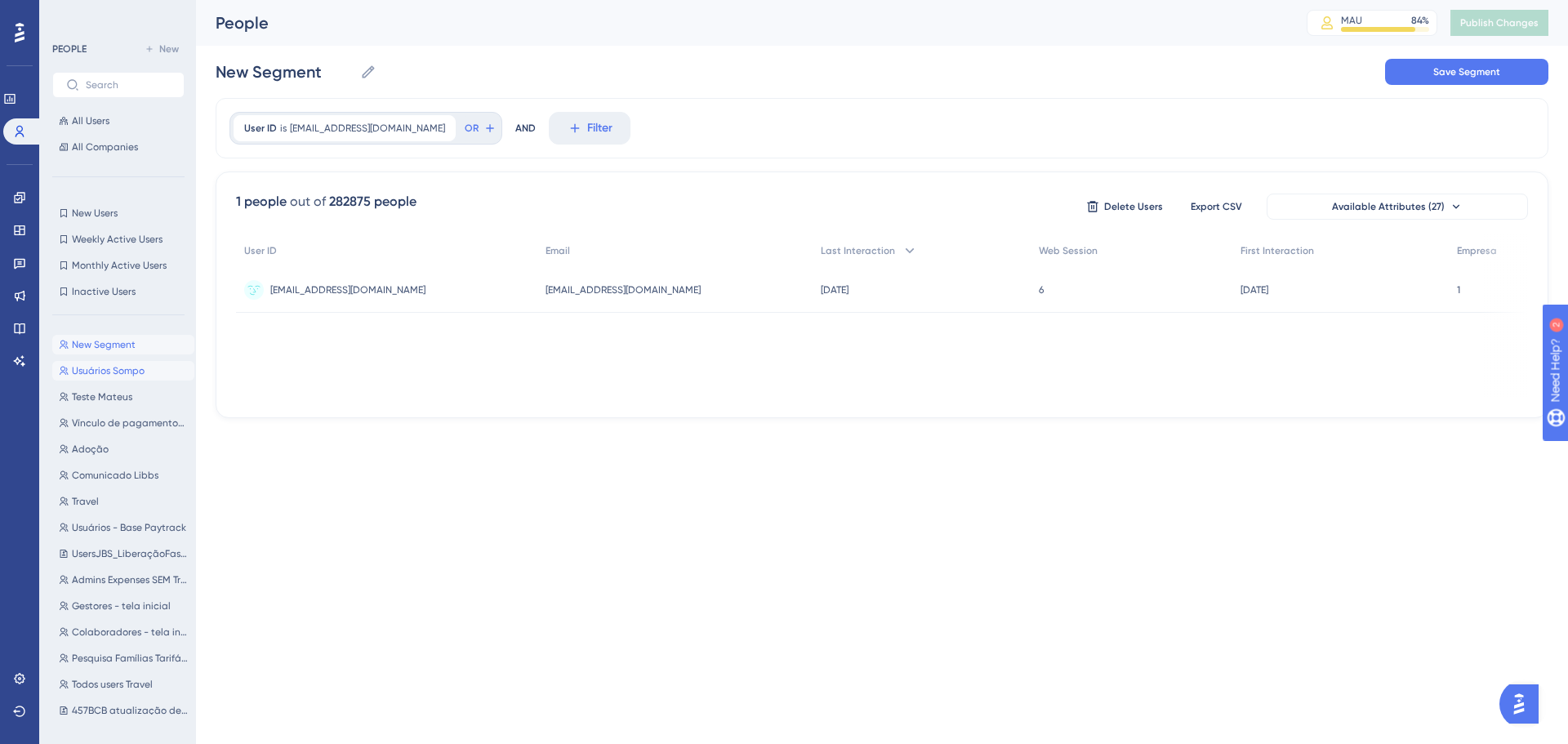
click at [118, 371] on span "Usuários Sompo" at bounding box center [108, 371] width 73 height 13
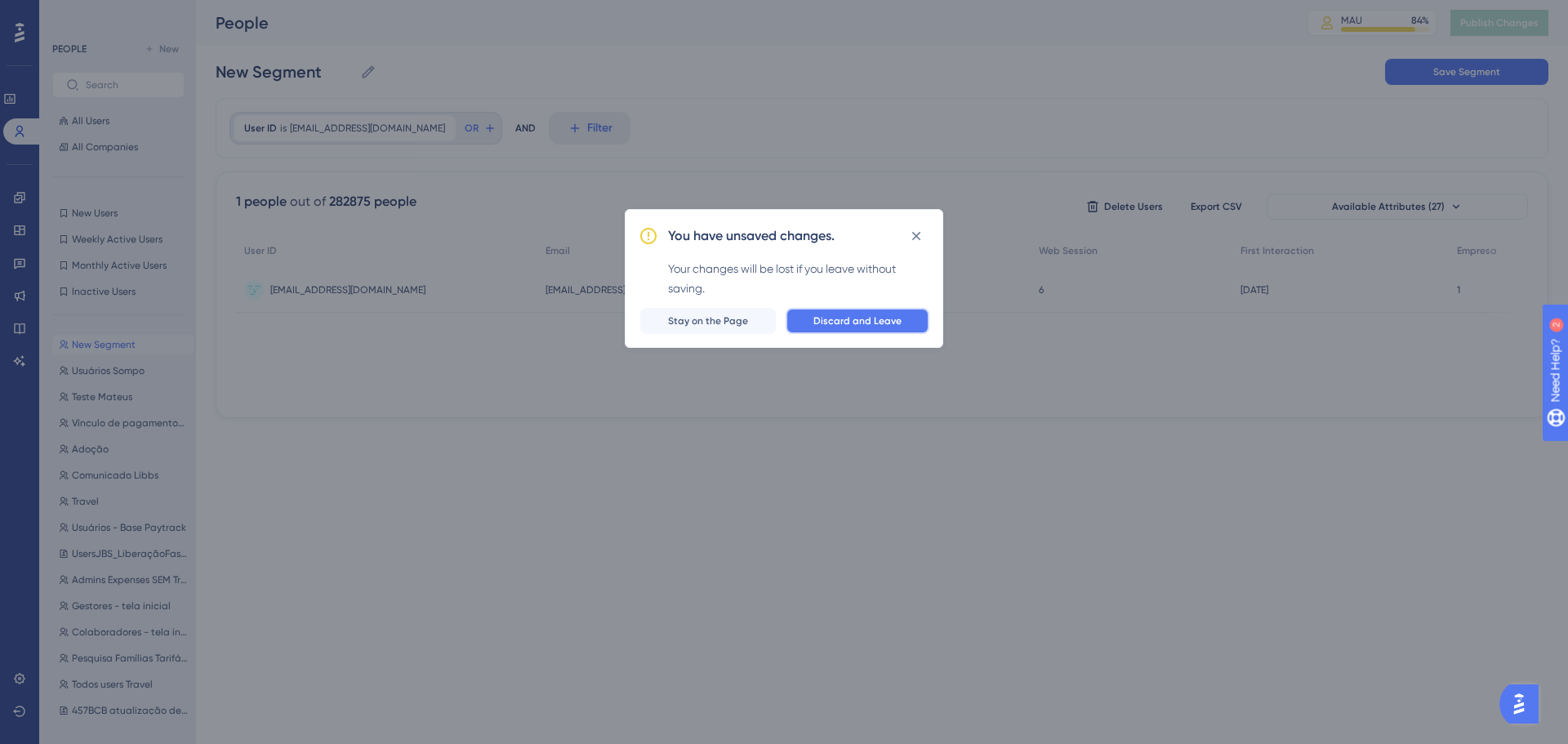
click at [835, 326] on span "Discard and Leave" at bounding box center [857, 321] width 88 height 13
type input "Usuários Sompo"
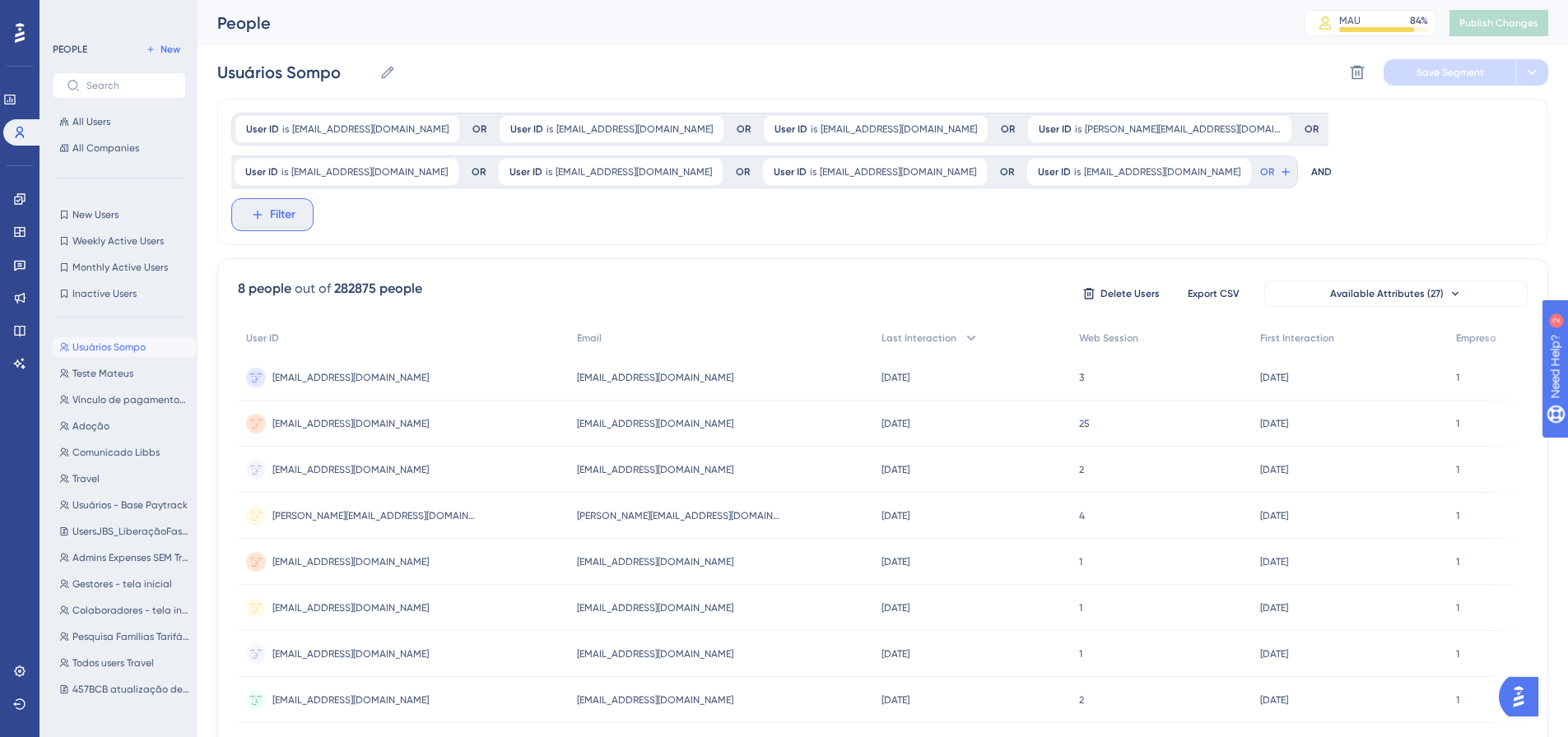
click at [281, 215] on span "Filter" at bounding box center [282, 214] width 26 height 20
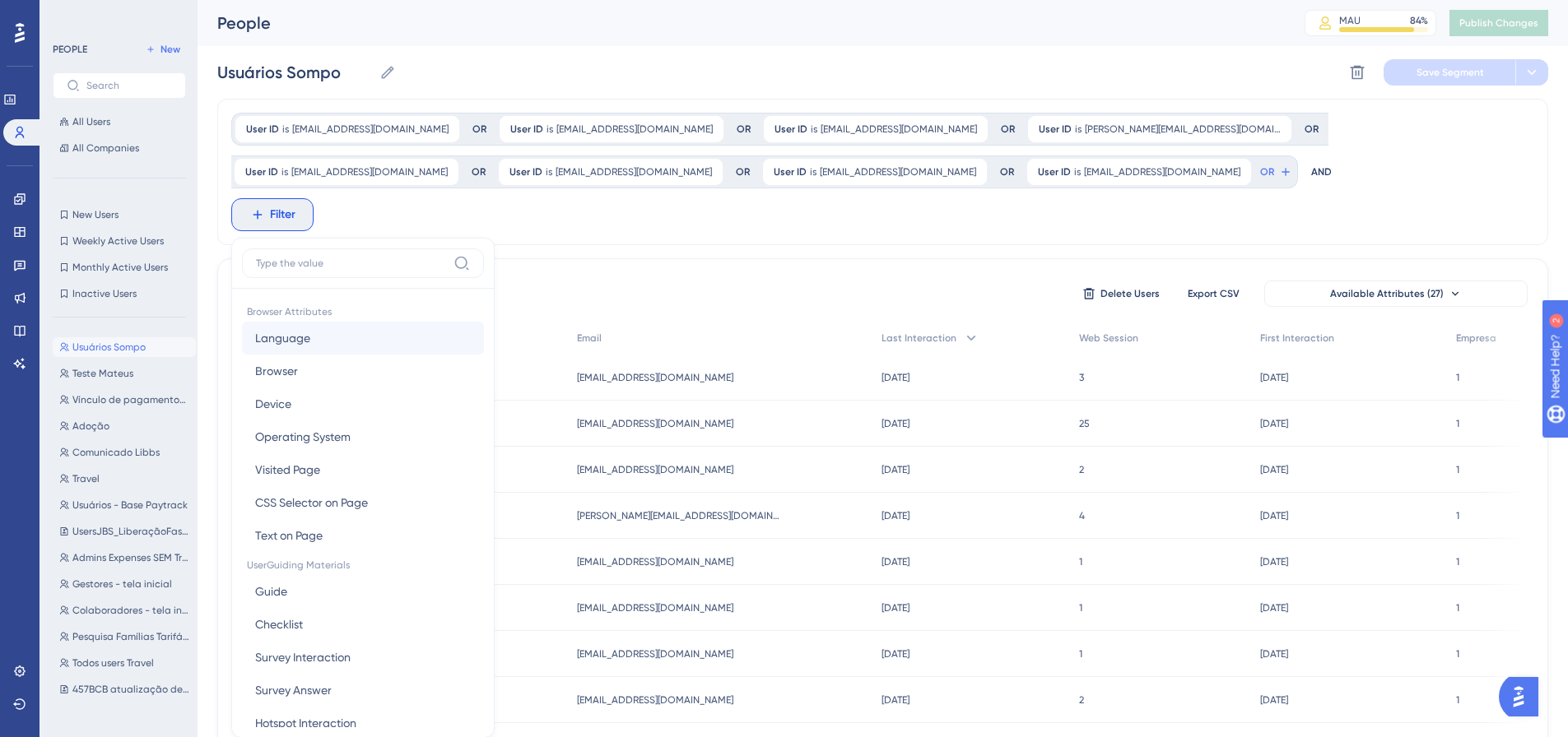
scroll to position [115, 0]
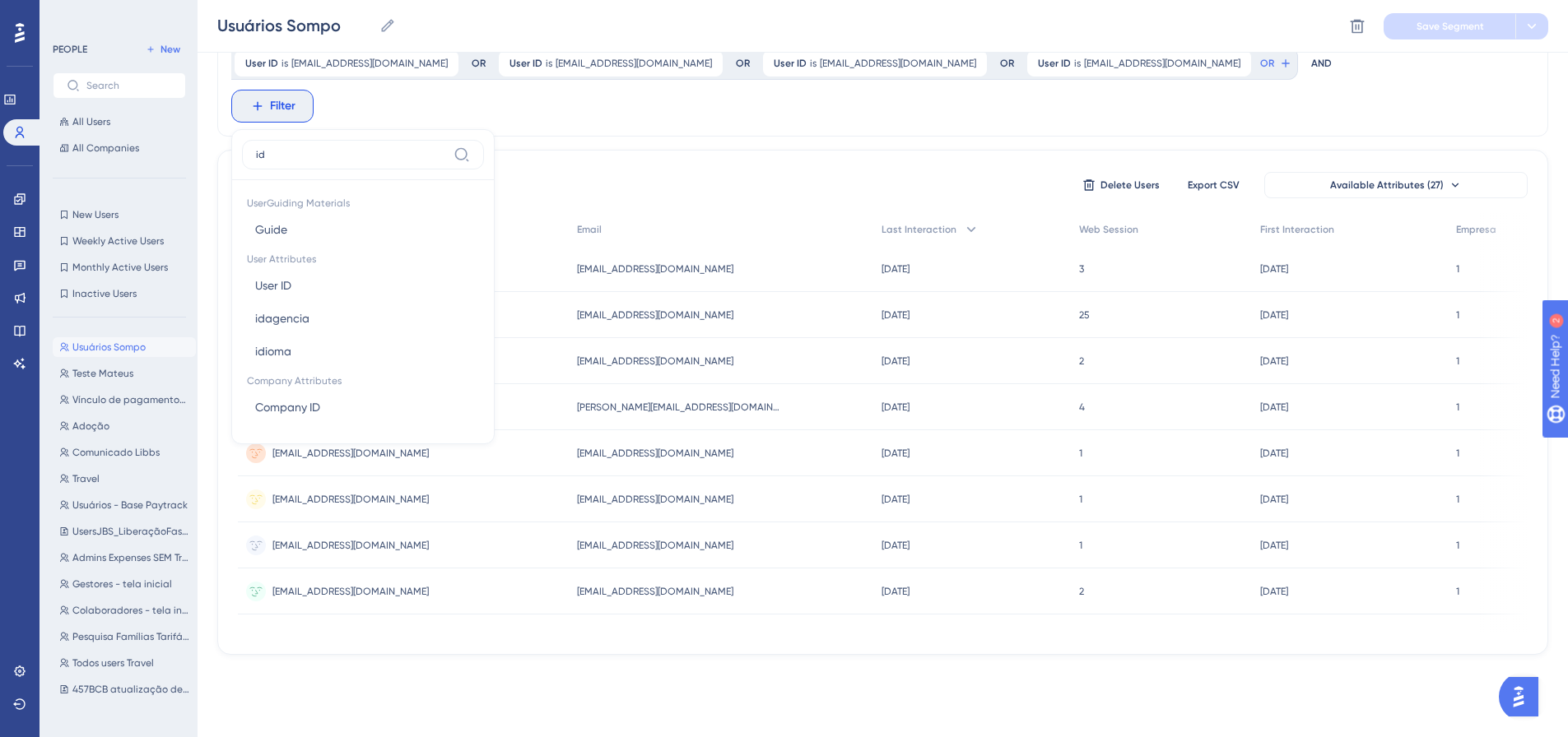
type input "id"
click at [298, 283] on button "User ID User ID" at bounding box center [362, 285] width 242 height 33
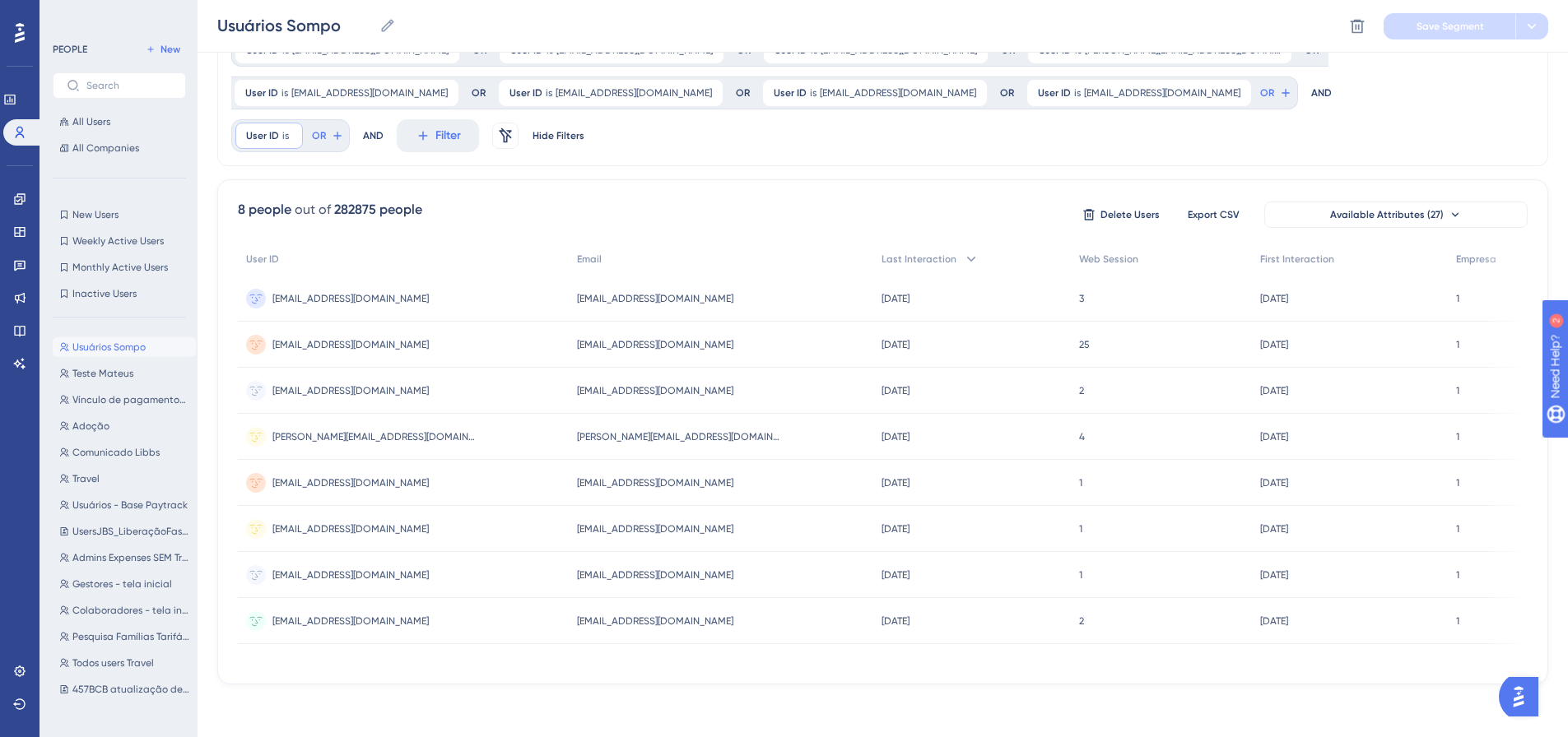
scroll to position [92, 0]
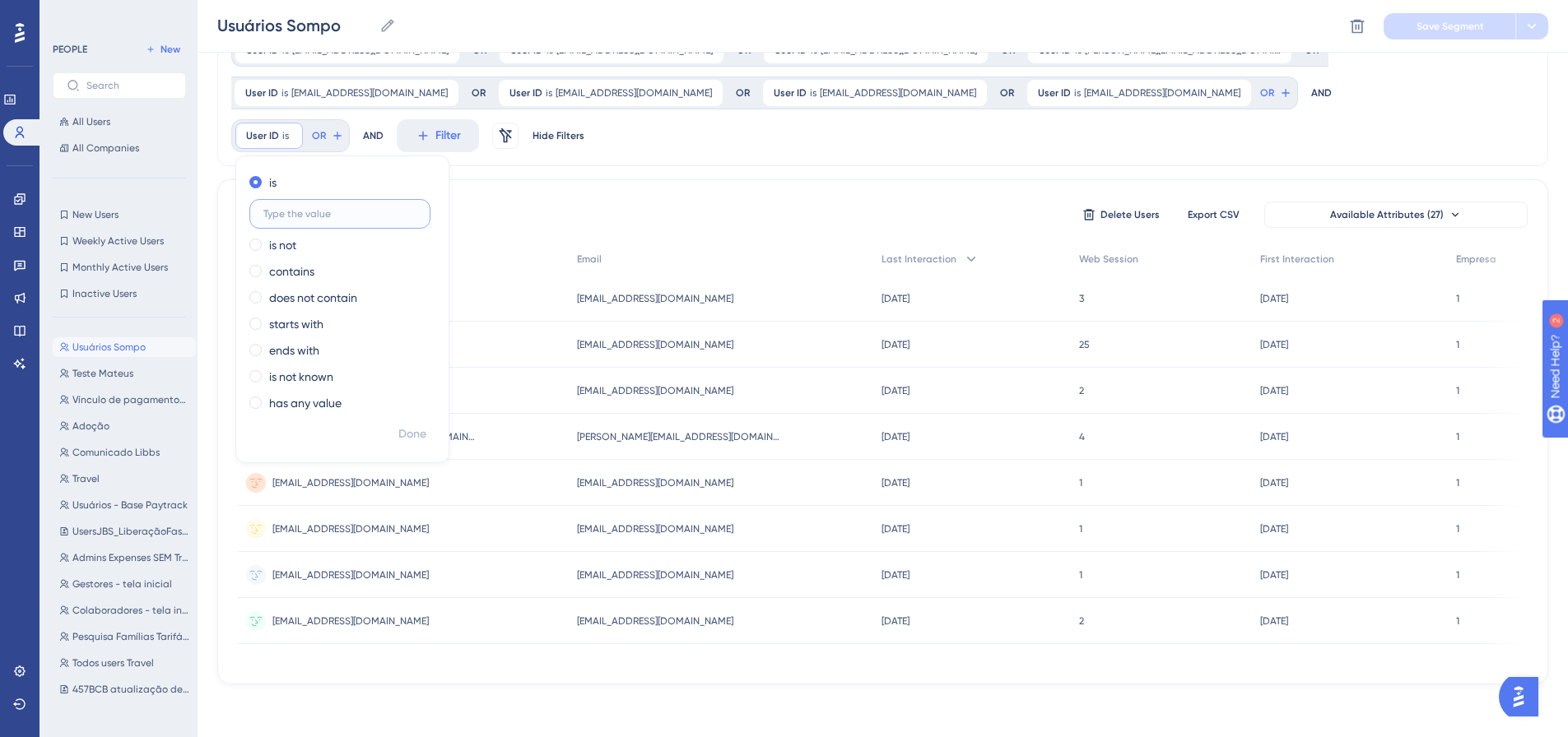
click at [310, 209] on input "text" at bounding box center [339, 214] width 153 height 11
paste input "[EMAIL_ADDRESS][DOMAIN_NAME]"
type input "[EMAIL_ADDRESS][DOMAIN_NAME]"
click at [393, 420] on button "Done" at bounding box center [412, 434] width 46 height 30
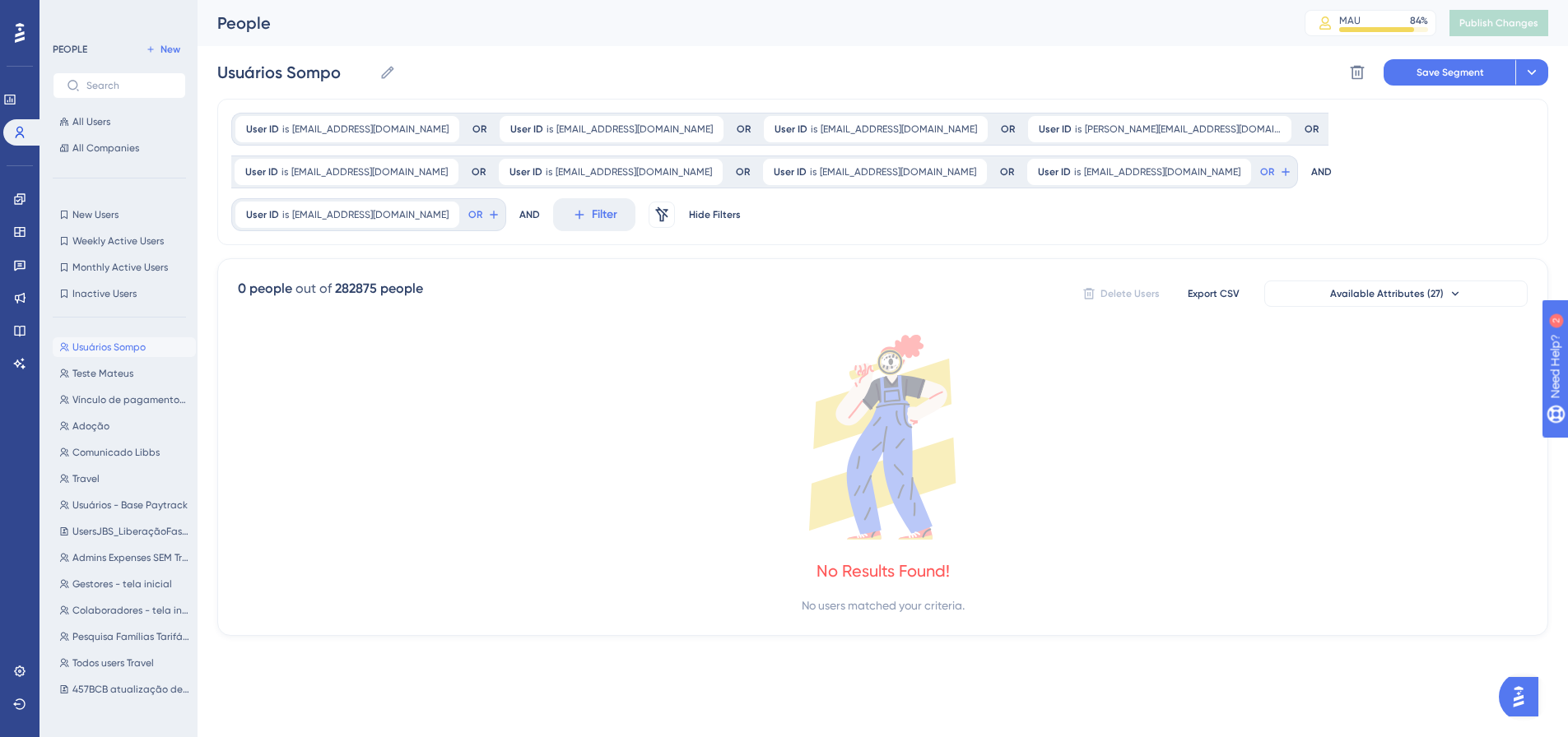
scroll to position [0, 0]
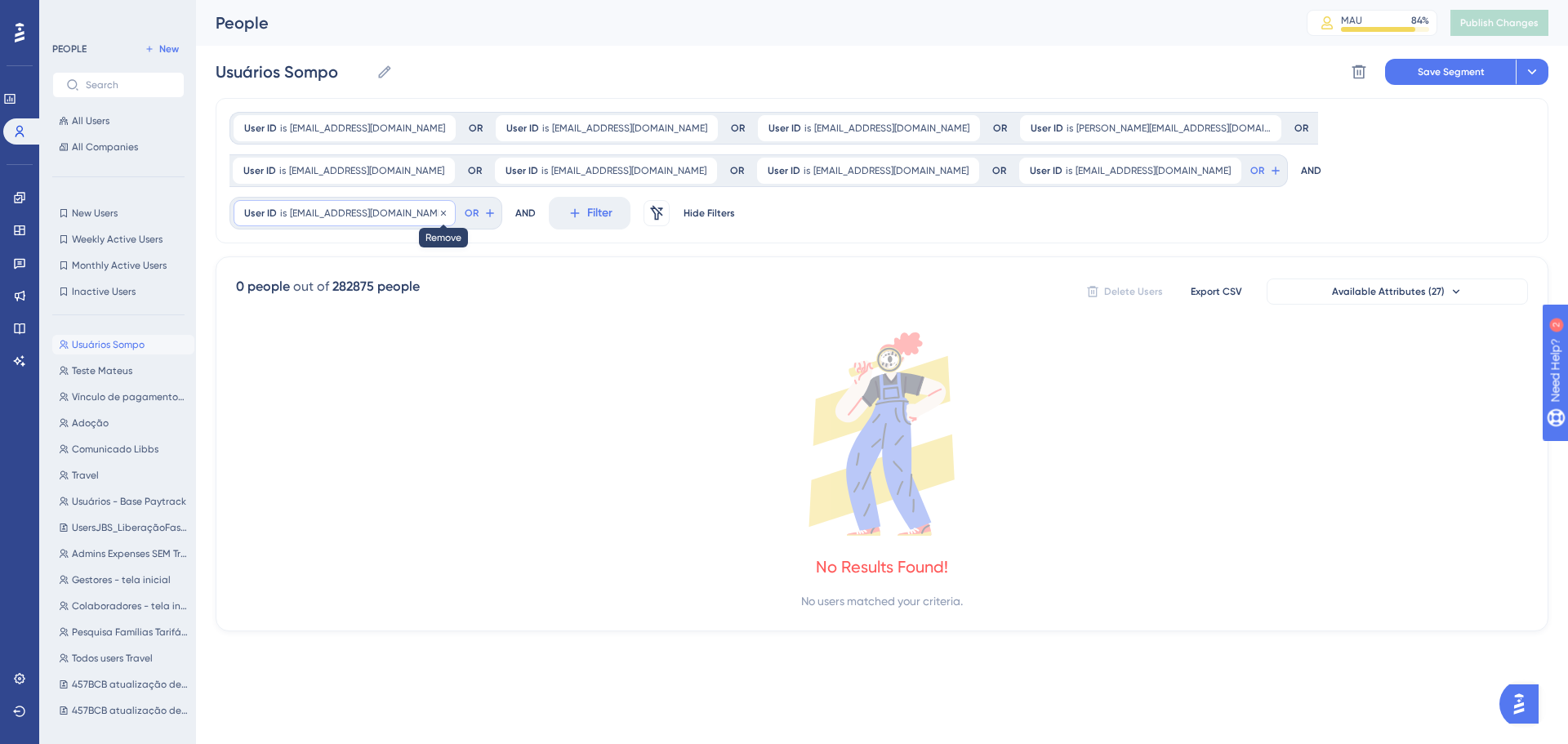
click at [439, 210] on icon at bounding box center [443, 213] width 9 height 9
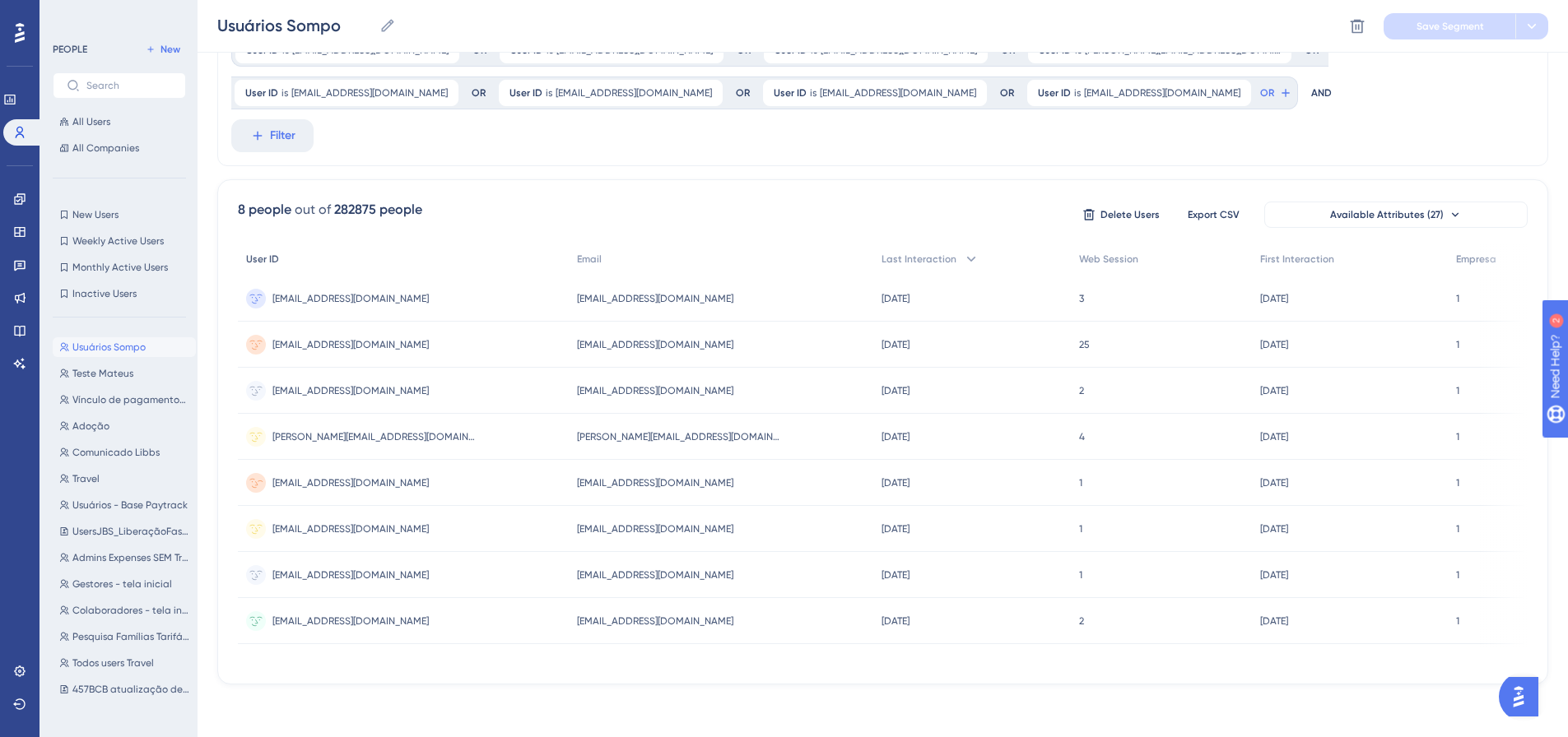
scroll to position [92, 0]
click at [22, 38] on icon at bounding box center [19, 33] width 10 height 20
